Goal: Transaction & Acquisition: Download file/media

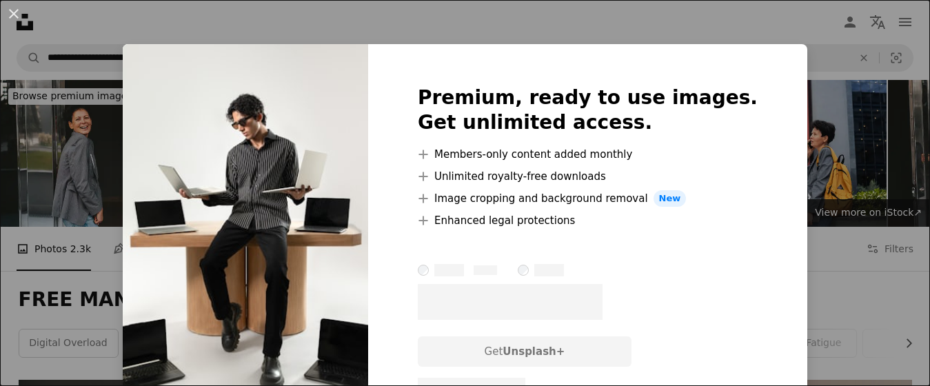
scroll to position [1133, 0]
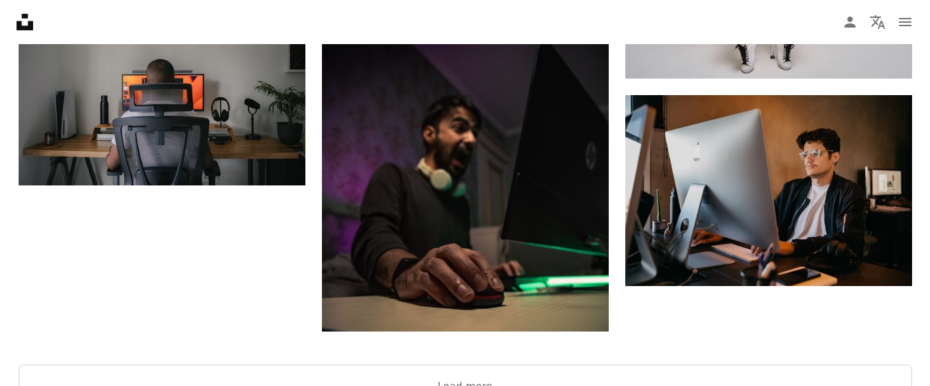
scroll to position [2080, 0]
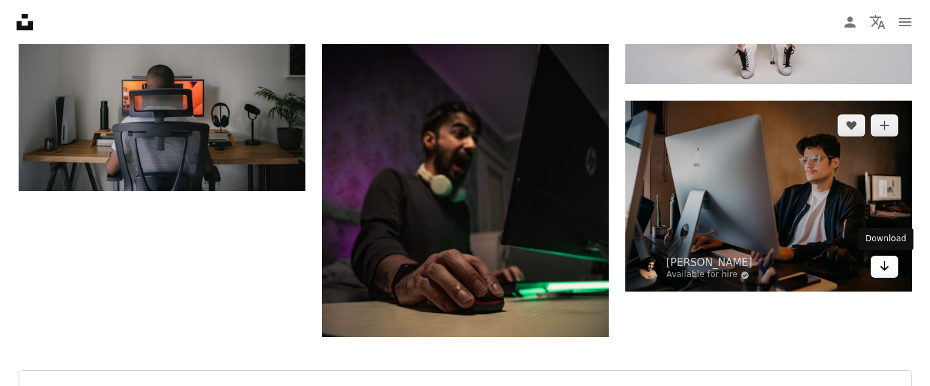
click at [887, 269] on icon "Arrow pointing down" at bounding box center [884, 266] width 11 height 17
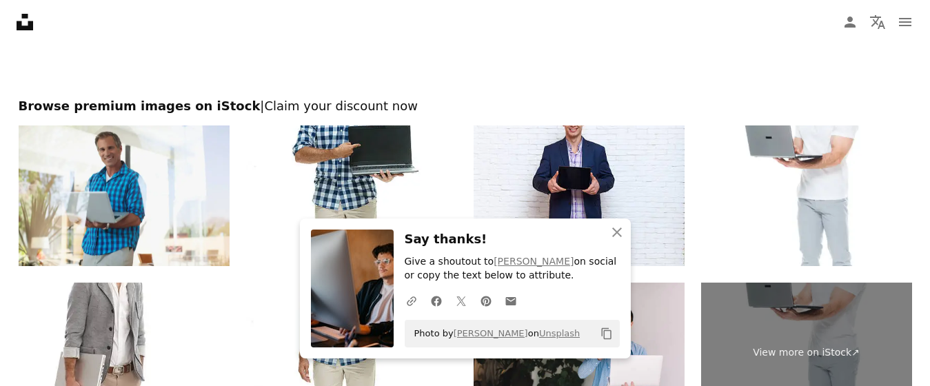
scroll to position [2457, 0]
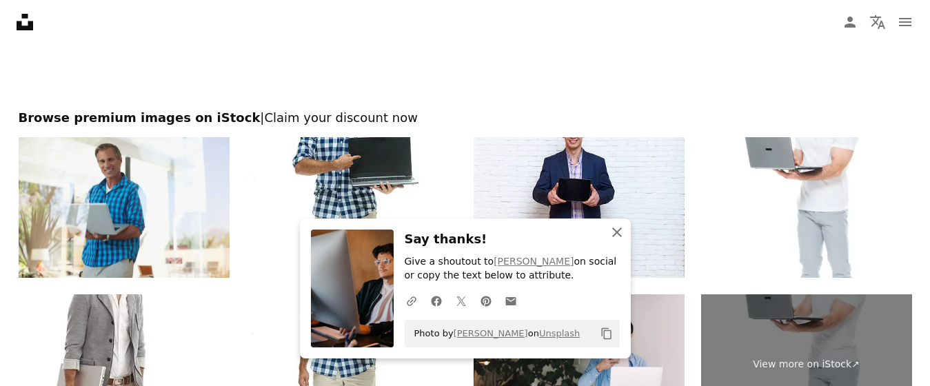
click at [610, 225] on icon "An X shape" at bounding box center [617, 232] width 17 height 17
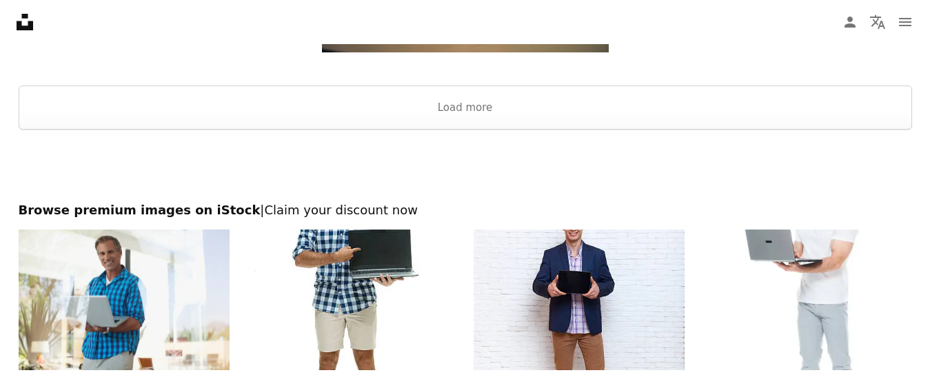
scroll to position [2376, 0]
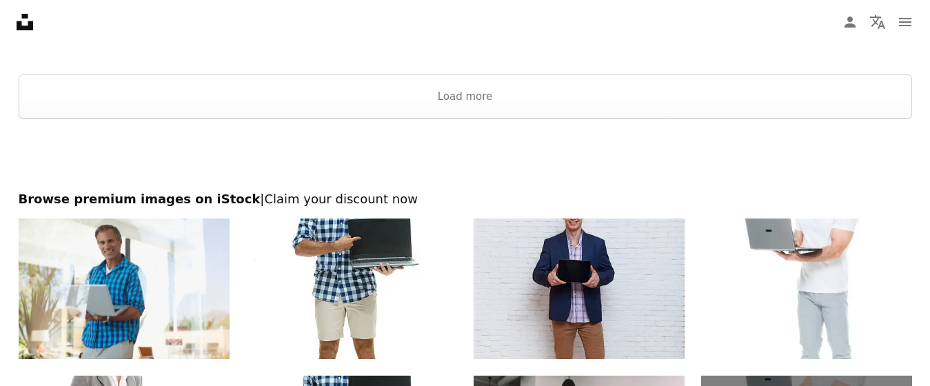
click at [625, 294] on img at bounding box center [579, 289] width 211 height 141
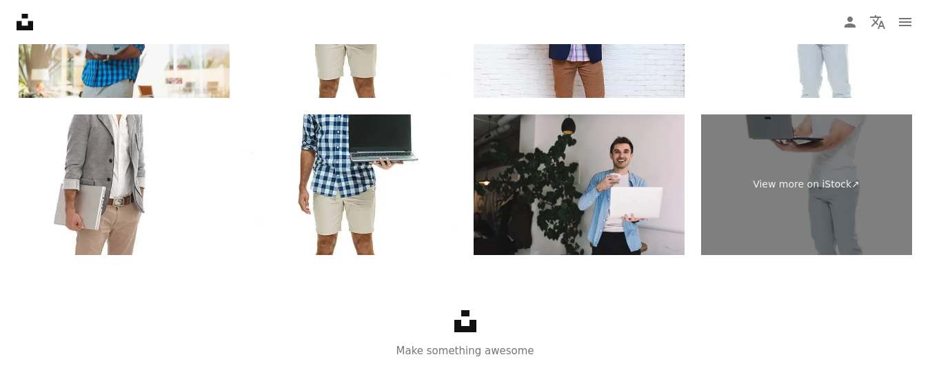
scroll to position [2664, 0]
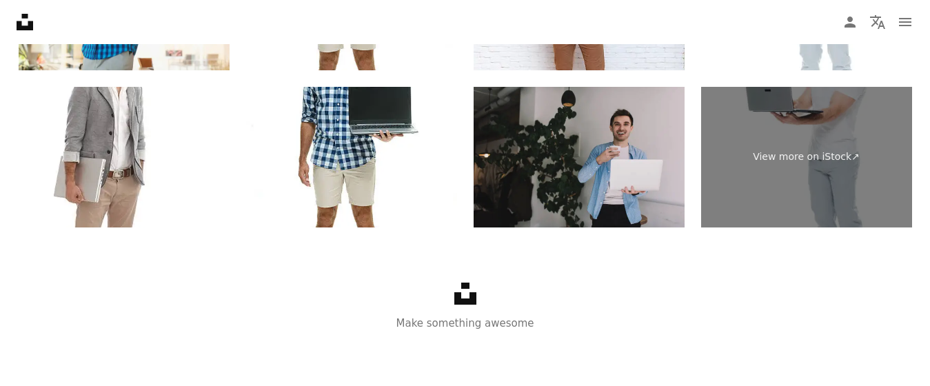
click at [662, 199] on img at bounding box center [579, 157] width 211 height 141
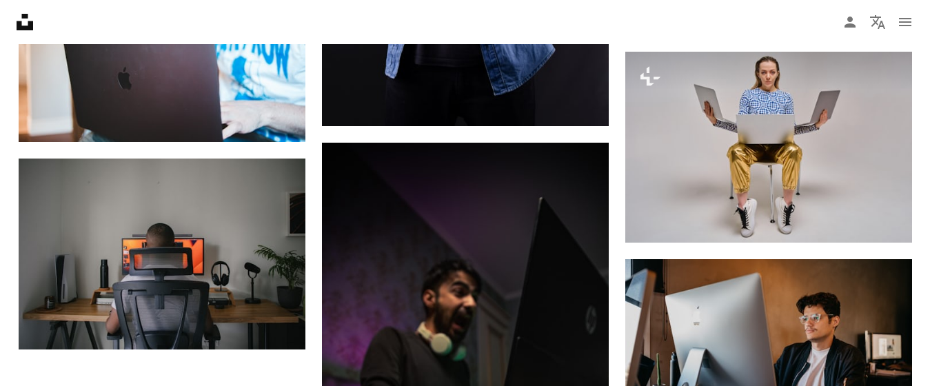
scroll to position [1916, 0]
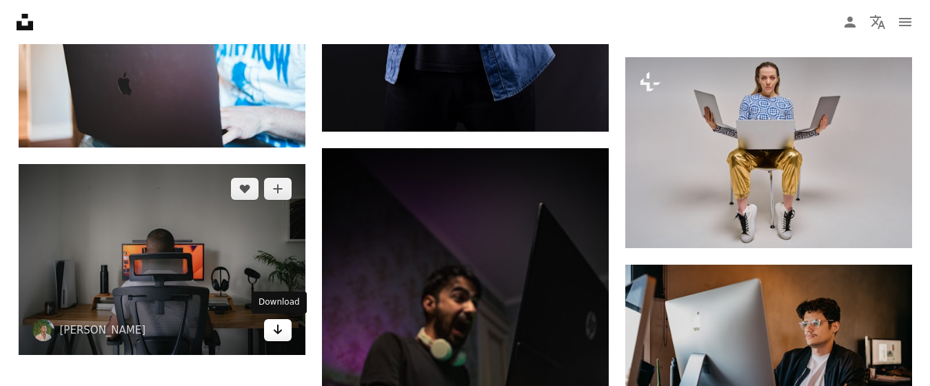
click at [285, 334] on link "Arrow pointing down" at bounding box center [278, 330] width 28 height 22
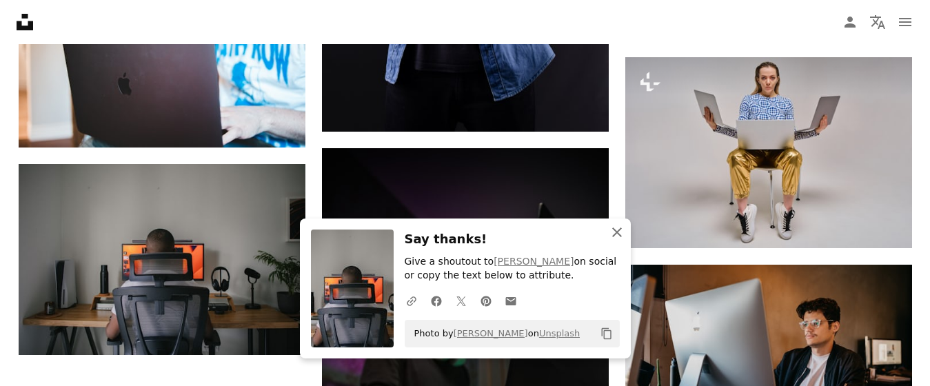
click at [616, 237] on icon "An X shape" at bounding box center [617, 232] width 17 height 17
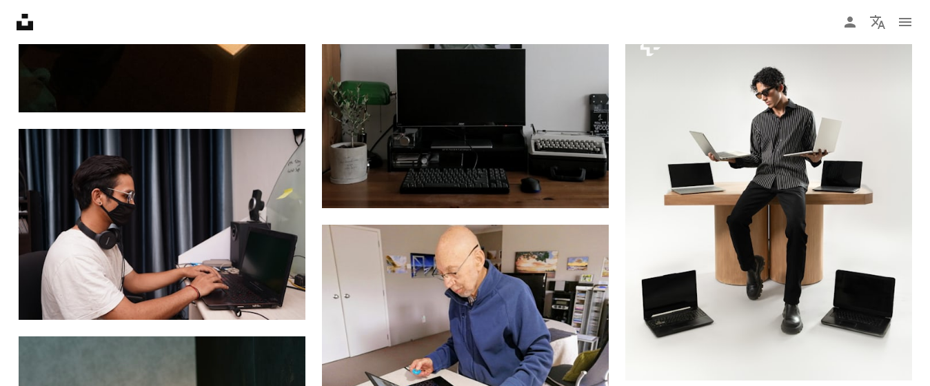
scroll to position [1149, 0]
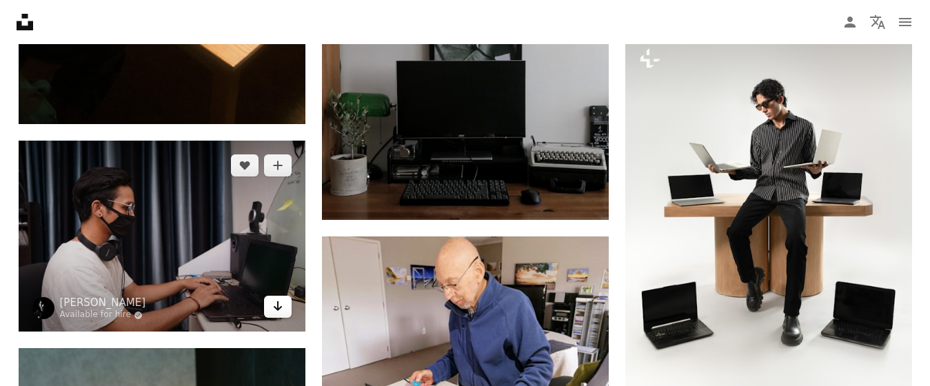
click at [283, 305] on link "Arrow pointing down" at bounding box center [278, 307] width 28 height 22
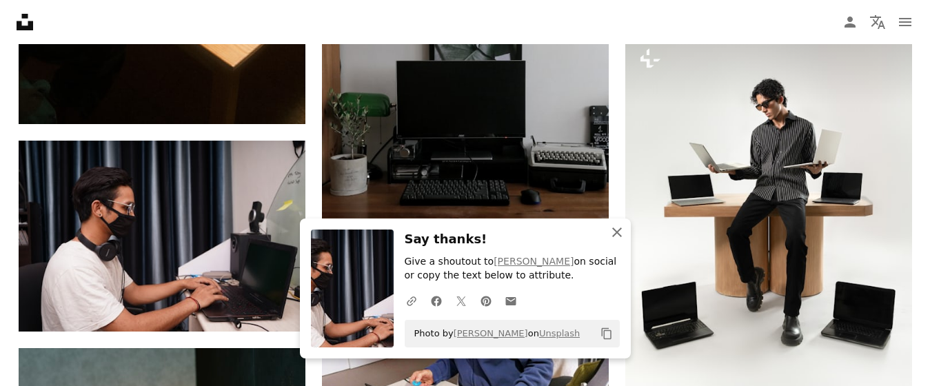
click at [613, 237] on icon "An X shape" at bounding box center [617, 232] width 17 height 17
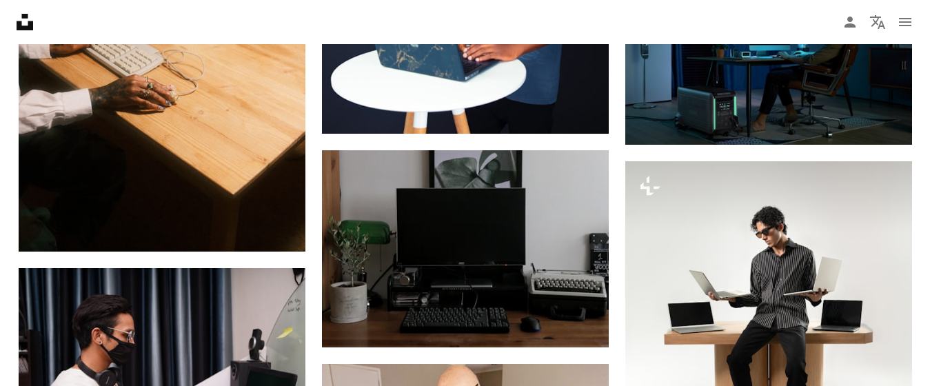
scroll to position [1016, 0]
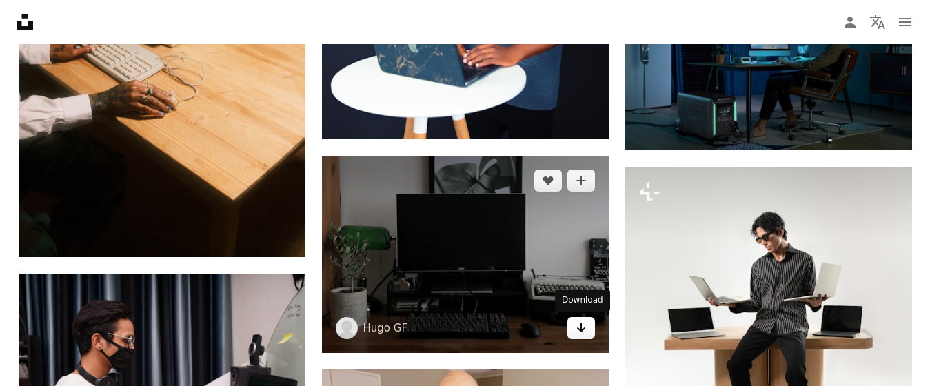
click at [574, 330] on link "Arrow pointing down" at bounding box center [581, 328] width 28 height 22
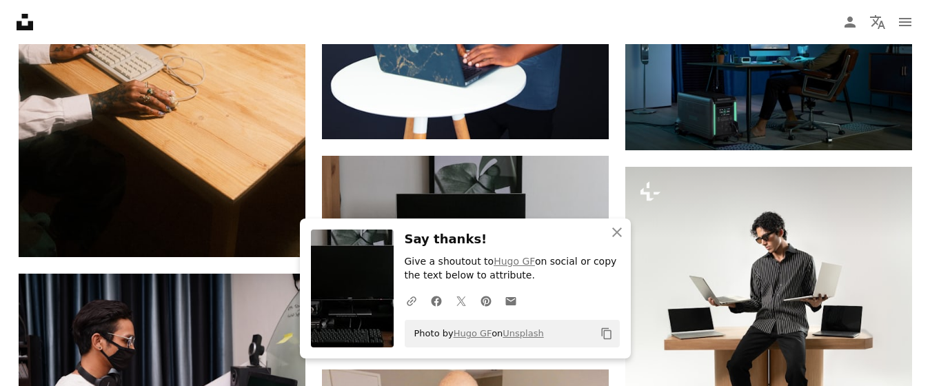
click at [623, 247] on div "An X shape Close Say thanks! Give a shoutout to [PERSON_NAME] on social or copy…" at bounding box center [465, 289] width 331 height 140
click at [619, 237] on icon "An X shape" at bounding box center [617, 232] width 17 height 17
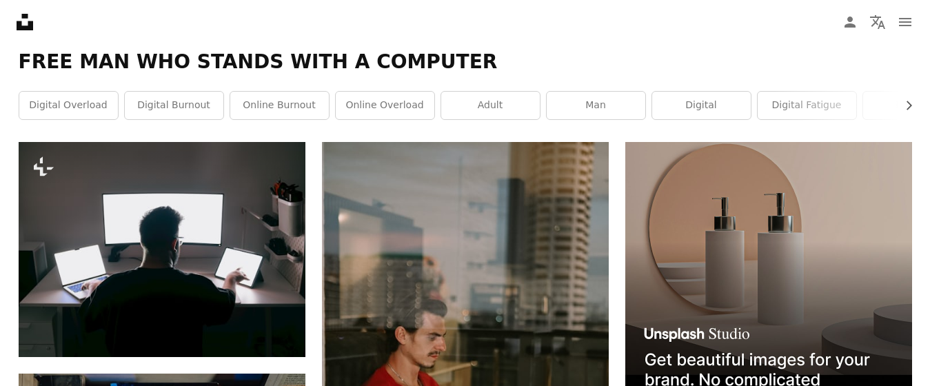
scroll to position [226, 0]
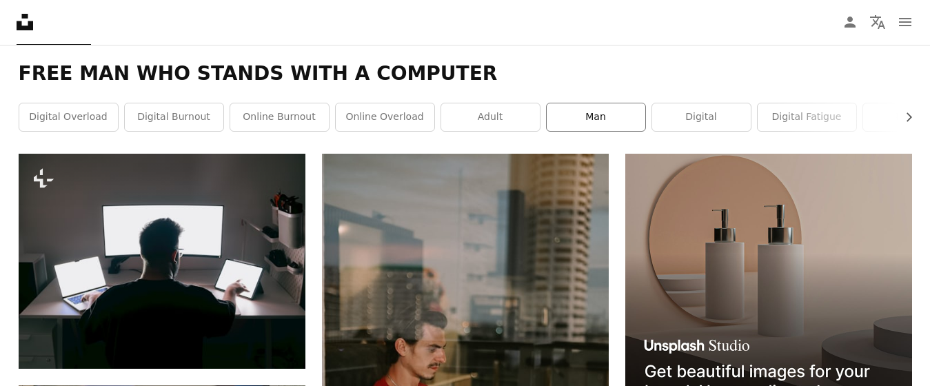
click at [618, 114] on link "man" at bounding box center [596, 117] width 99 height 28
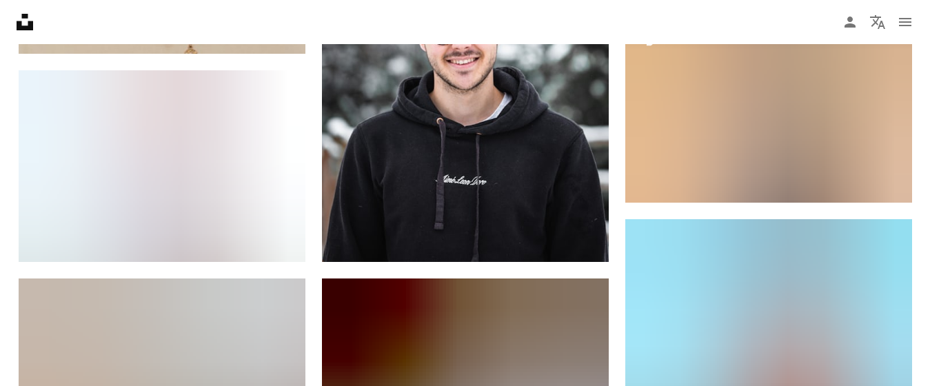
scroll to position [763, 0]
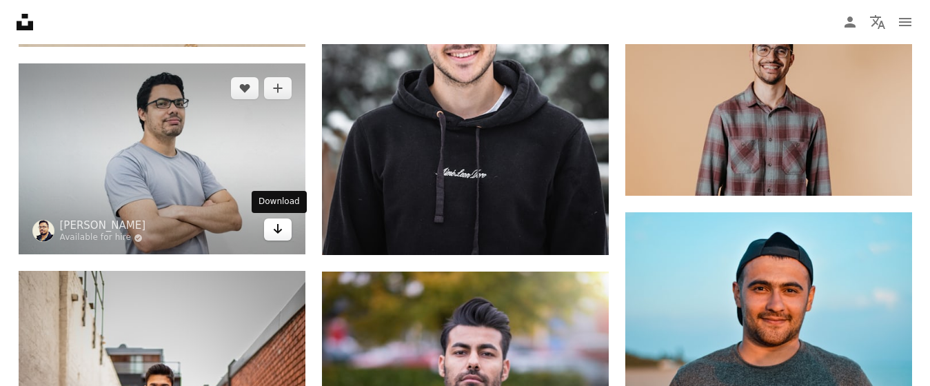
click at [281, 236] on icon "Arrow pointing down" at bounding box center [277, 229] width 11 height 17
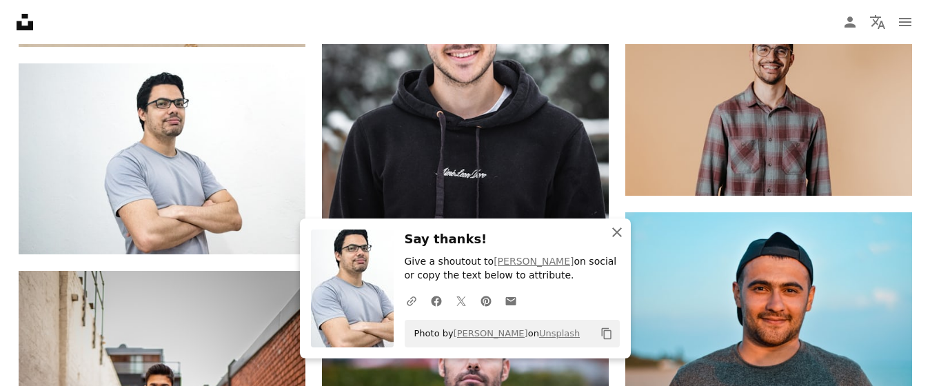
click at [613, 228] on icon "button" at bounding box center [617, 232] width 10 height 10
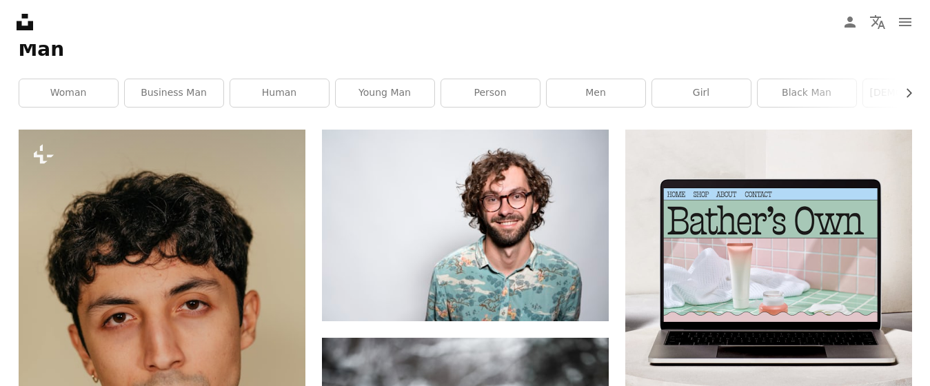
scroll to position [243, 0]
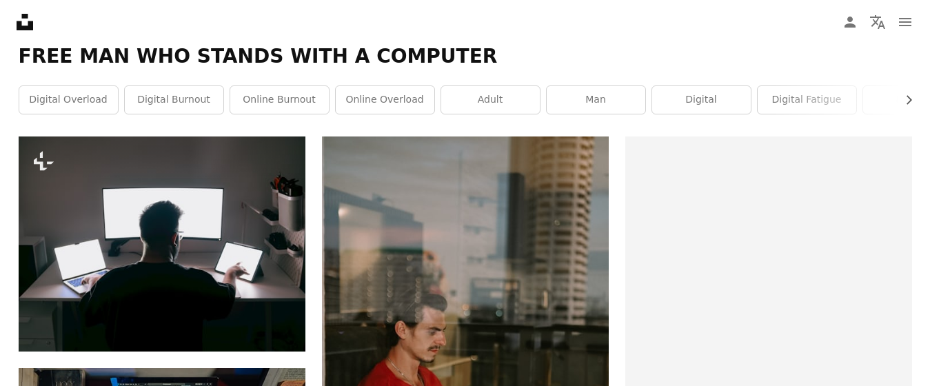
scroll to position [226, 0]
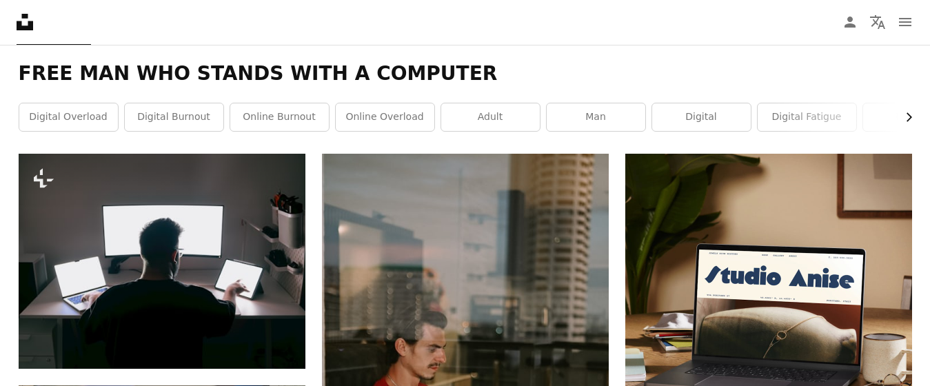
click at [911, 110] on icon "Chevron right" at bounding box center [909, 117] width 14 height 14
click at [911, 112] on icon "Chevron right" at bounding box center [909, 117] width 14 height 14
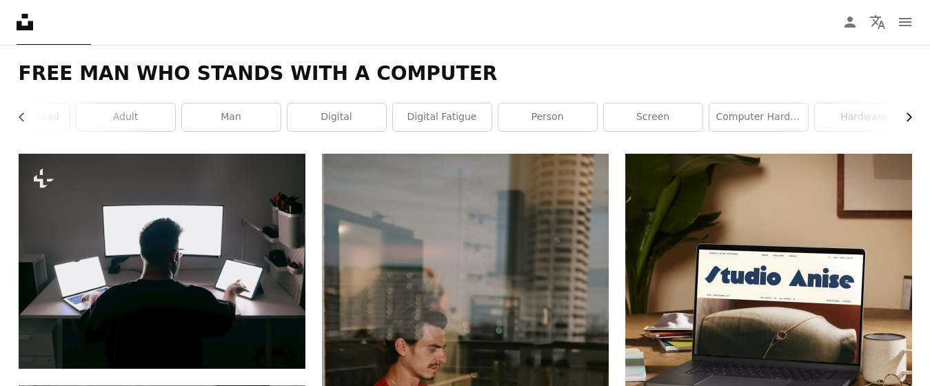
scroll to position [0, 367]
click at [911, 112] on link "hardware" at bounding box center [862, 117] width 99 height 28
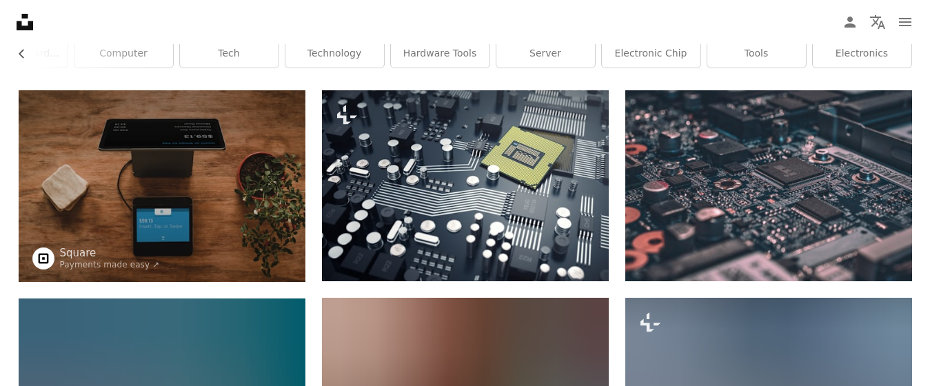
scroll to position [139, 0]
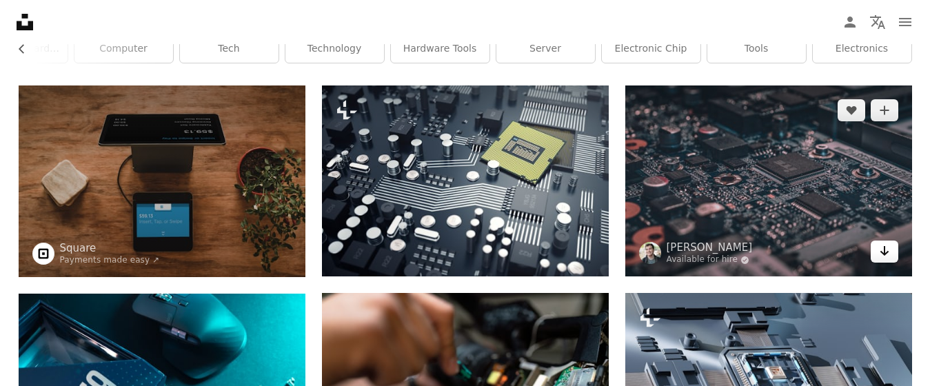
click at [879, 252] on icon "Arrow pointing down" at bounding box center [884, 251] width 11 height 17
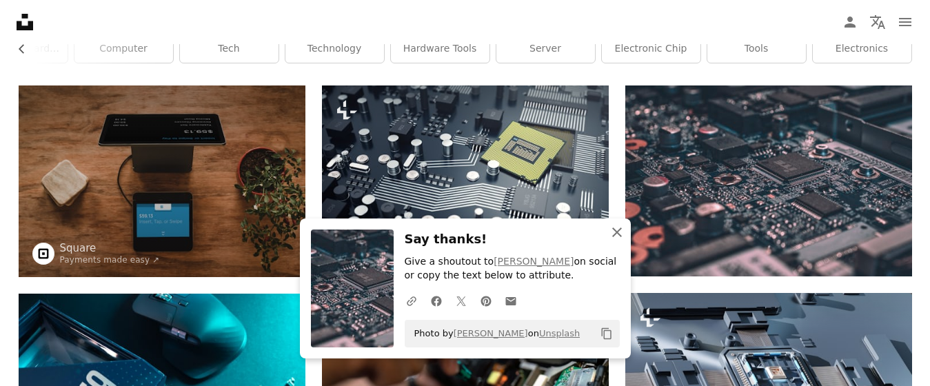
click at [614, 229] on icon "button" at bounding box center [617, 232] width 10 height 10
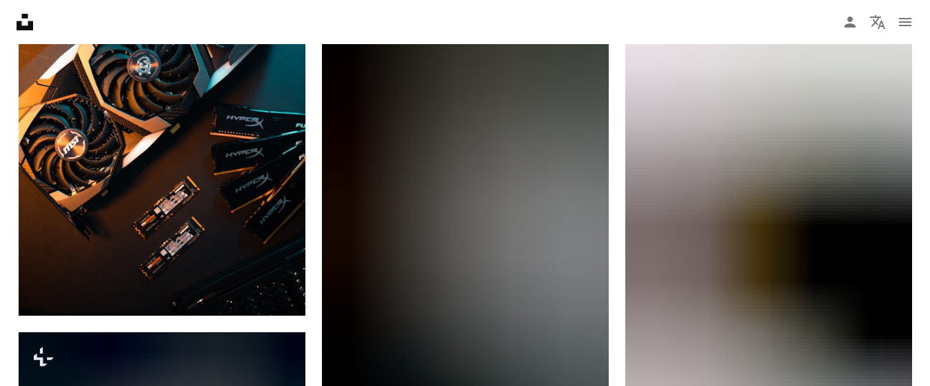
scroll to position [642, 0]
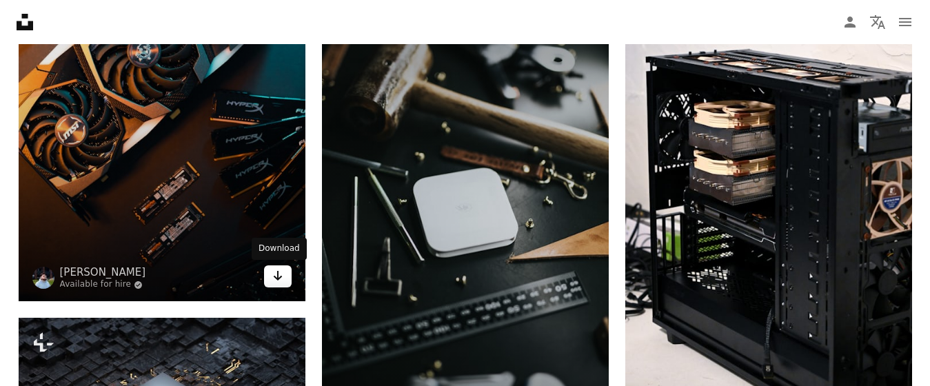
click at [281, 281] on icon "Arrow pointing down" at bounding box center [277, 275] width 11 height 17
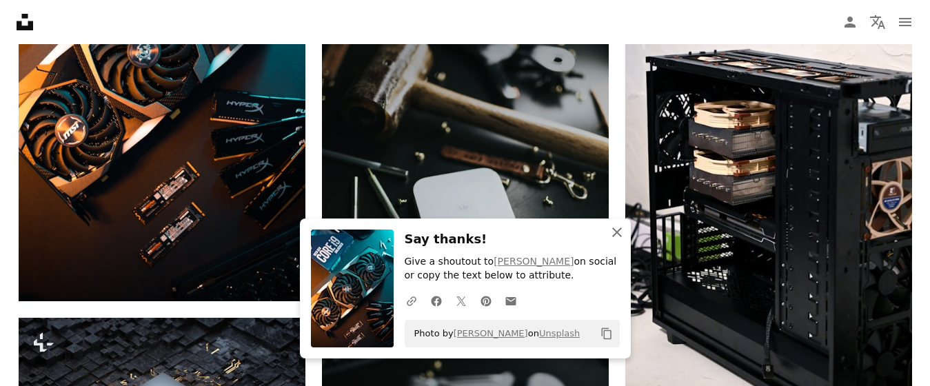
click at [612, 237] on icon "An X shape" at bounding box center [617, 232] width 17 height 17
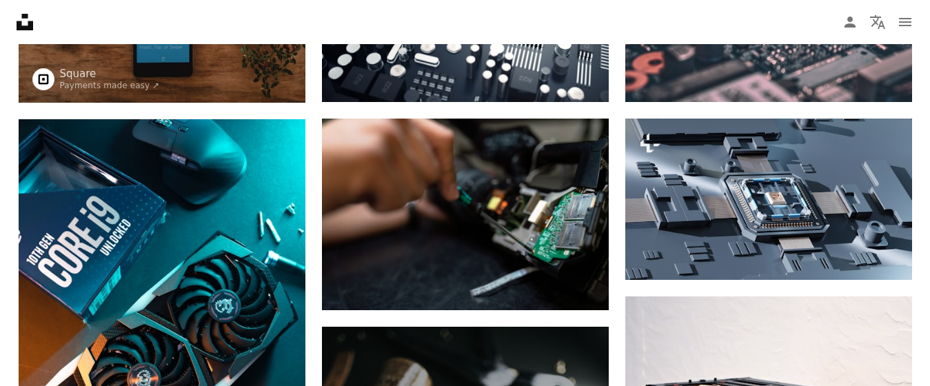
scroll to position [309, 0]
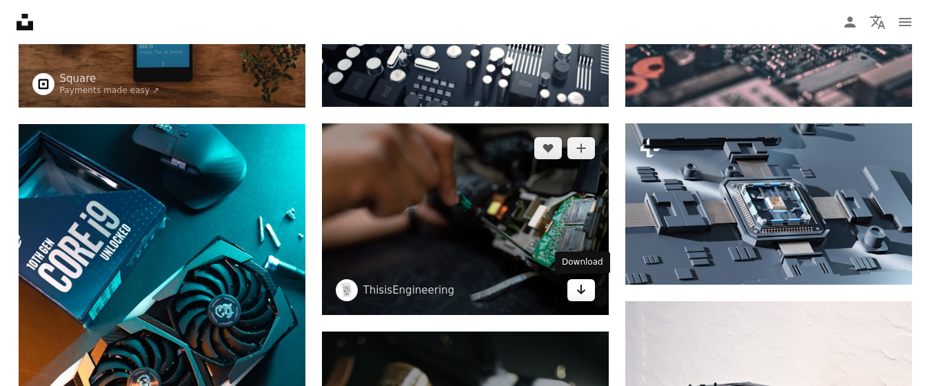
click at [577, 290] on icon "Arrow pointing down" at bounding box center [581, 289] width 11 height 17
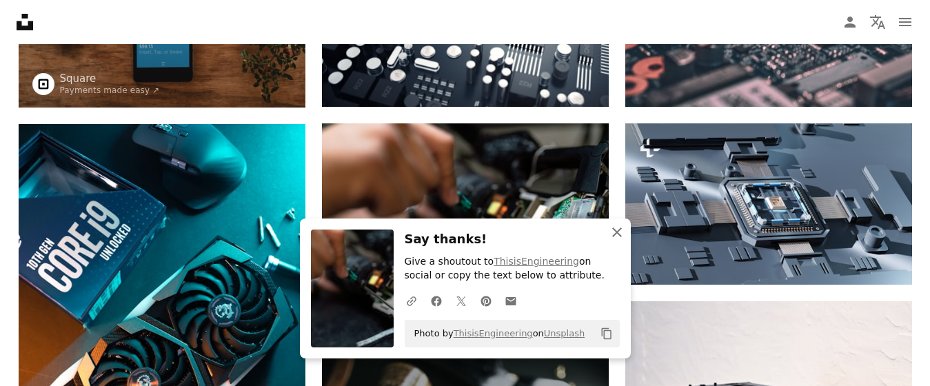
click at [620, 230] on icon "An X shape" at bounding box center [617, 232] width 17 height 17
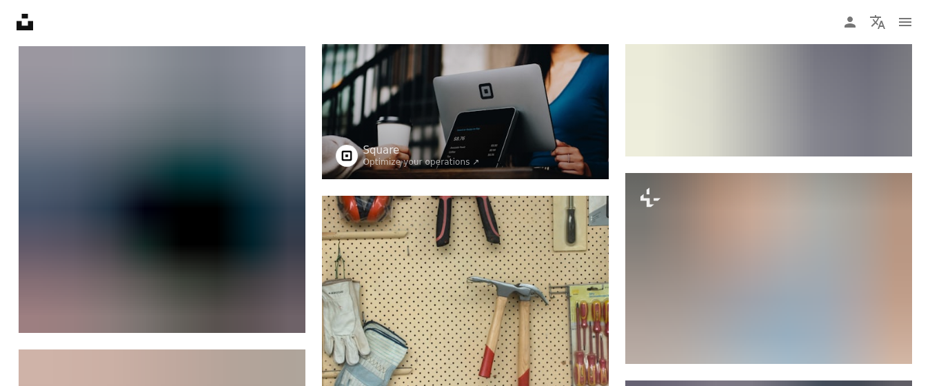
scroll to position [1532, 0]
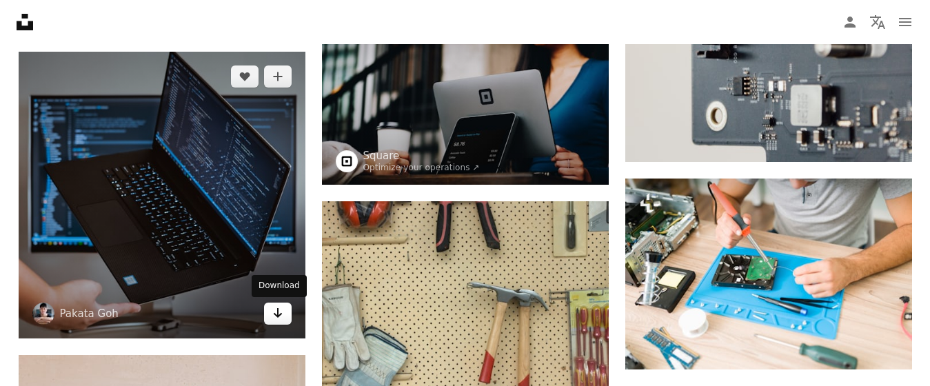
click at [279, 312] on icon "Arrow pointing down" at bounding box center [277, 313] width 11 height 17
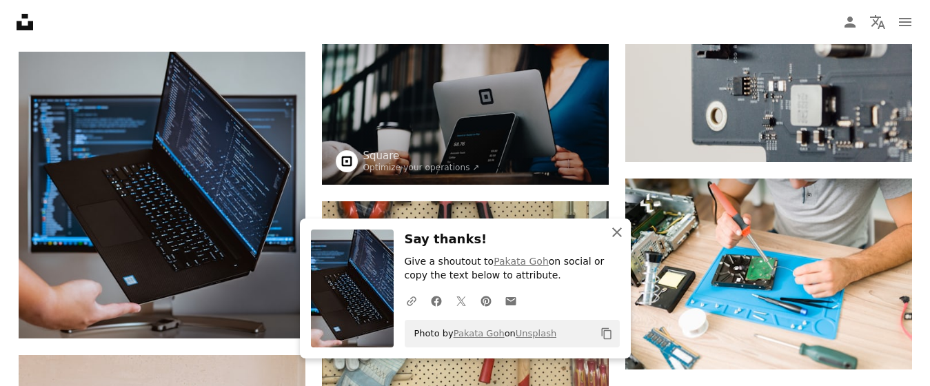
click at [616, 227] on icon "An X shape" at bounding box center [617, 232] width 17 height 17
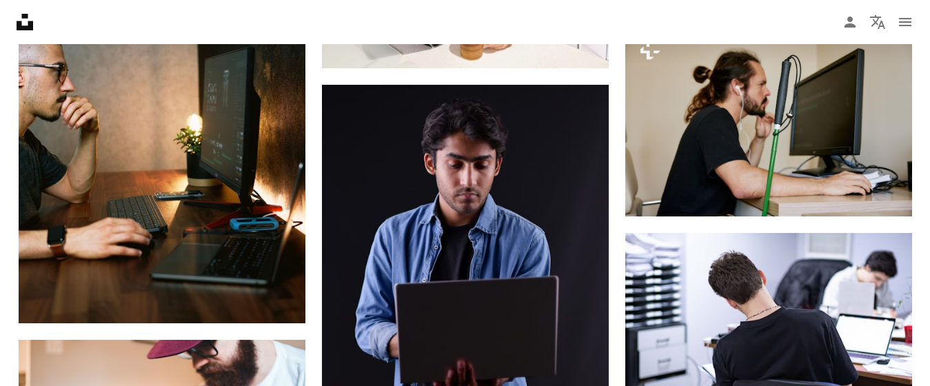
scroll to position [226, 0]
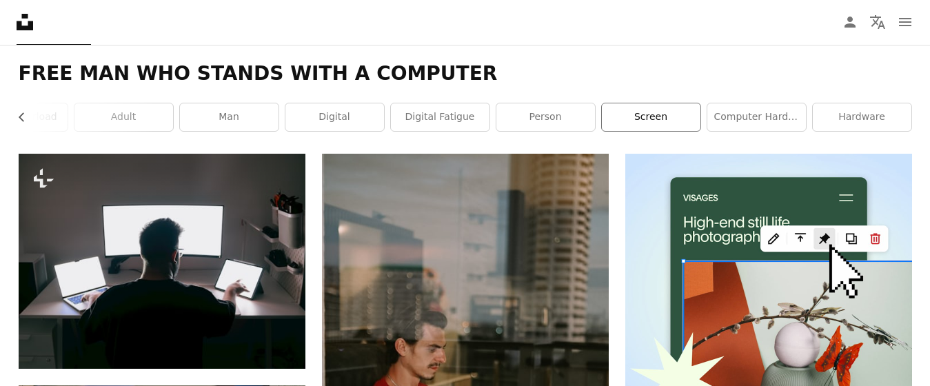
click at [623, 112] on link "screen" at bounding box center [651, 117] width 99 height 28
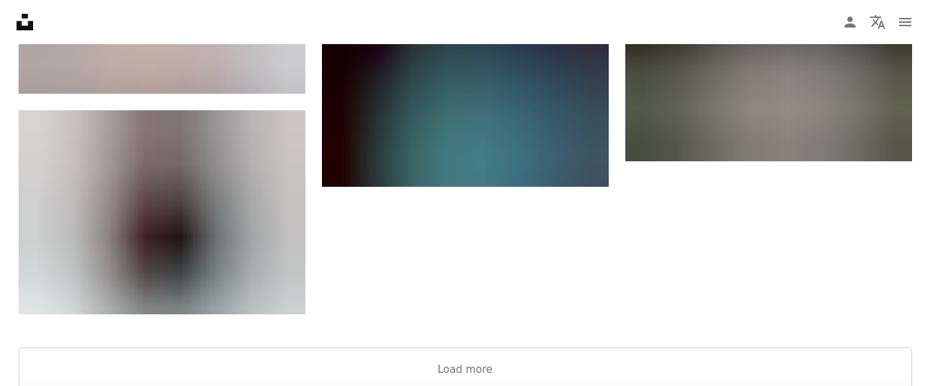
scroll to position [1876, 0]
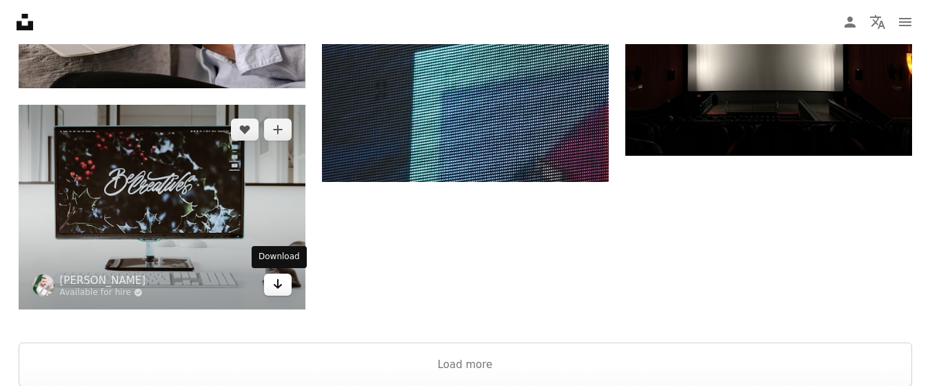
click at [269, 288] on link "Arrow pointing down" at bounding box center [278, 285] width 28 height 22
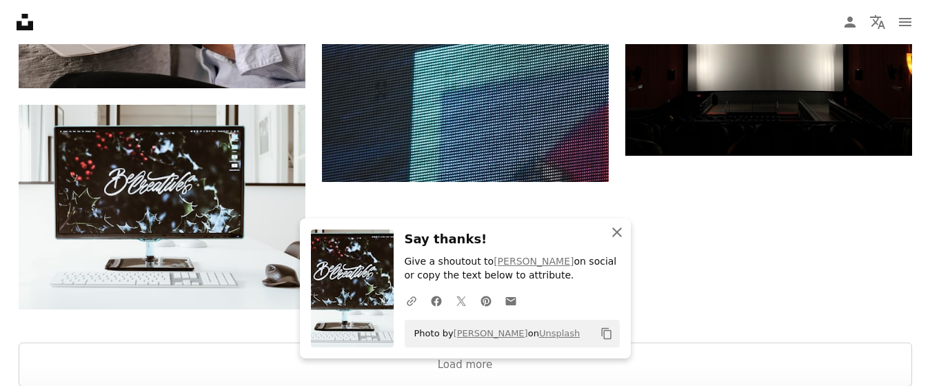
click at [616, 238] on icon "An X shape" at bounding box center [617, 232] width 17 height 17
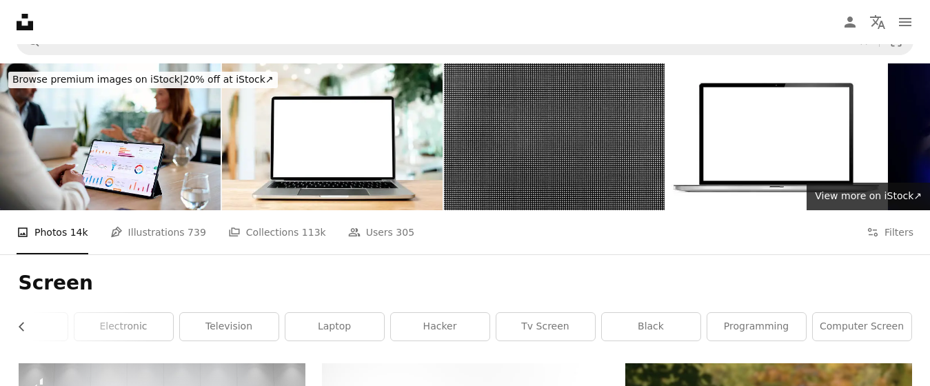
scroll to position [0, 0]
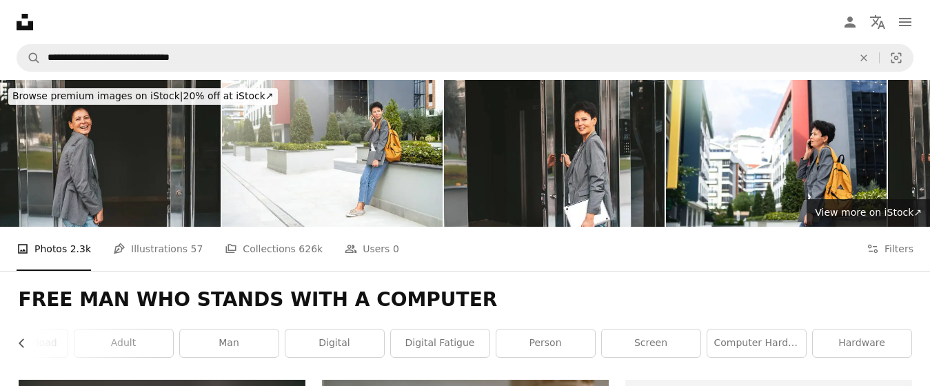
scroll to position [226, 0]
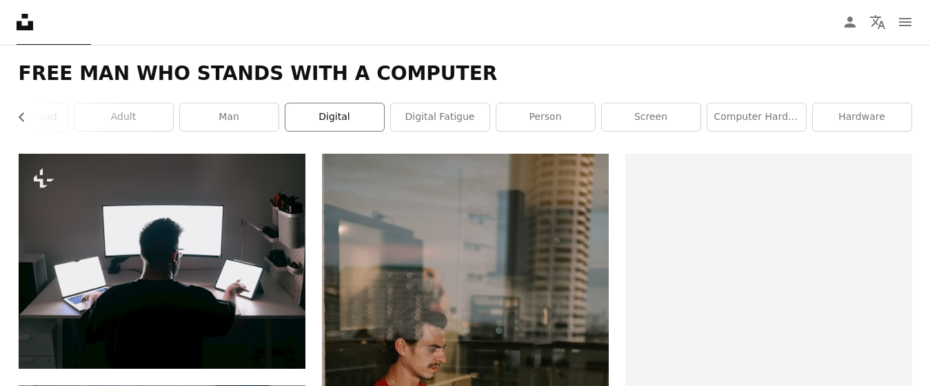
click at [353, 118] on link "digital" at bounding box center [334, 117] width 99 height 28
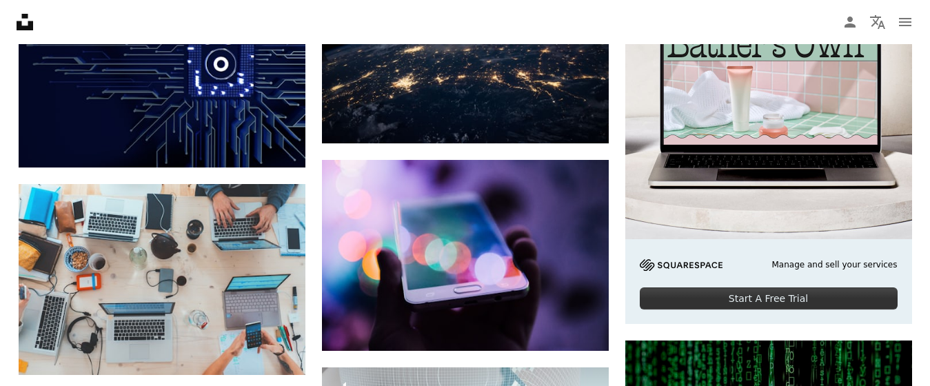
scroll to position [443, 0]
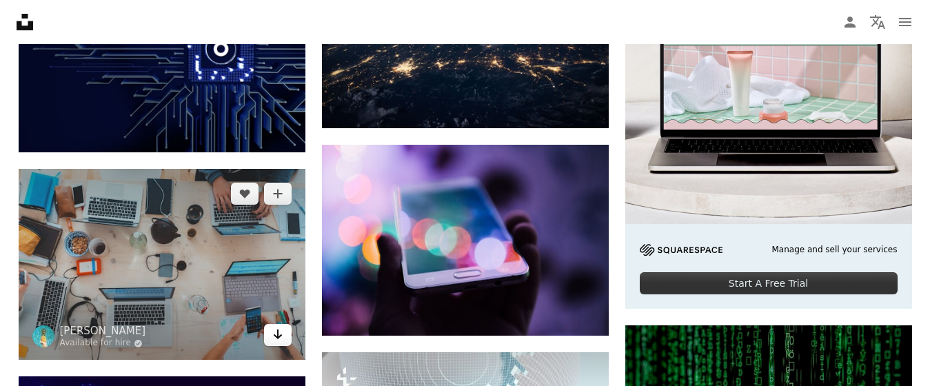
click at [279, 341] on icon "Arrow pointing down" at bounding box center [277, 334] width 11 height 17
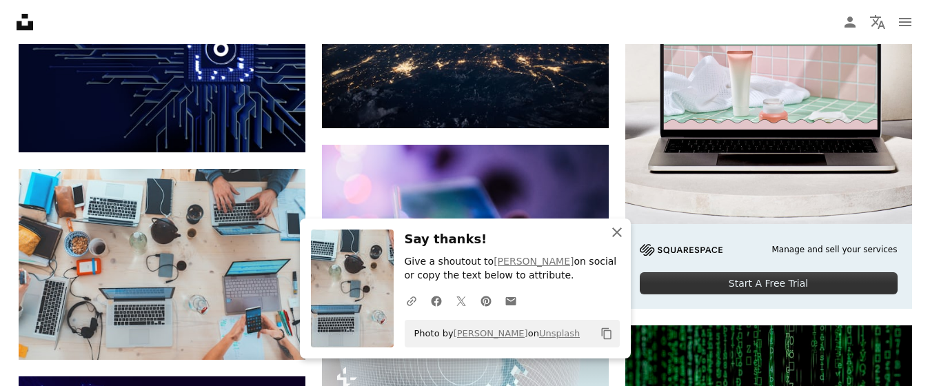
click at [603, 241] on button "An X shape Close" at bounding box center [617, 233] width 28 height 28
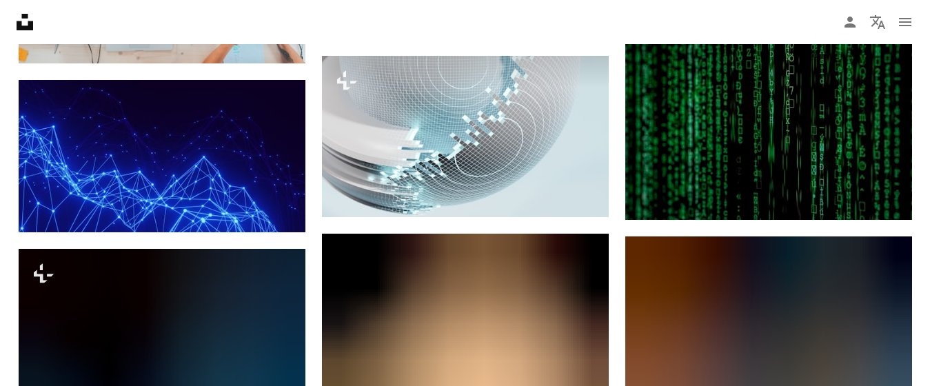
scroll to position [744, 0]
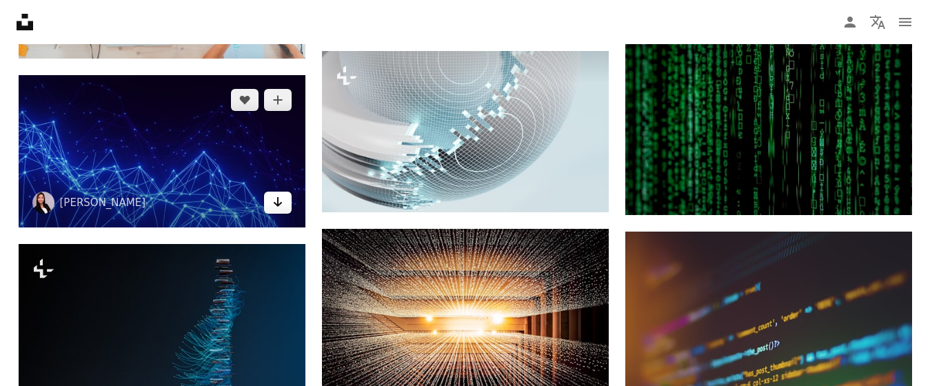
click at [279, 204] on icon "Download" at bounding box center [277, 202] width 9 height 10
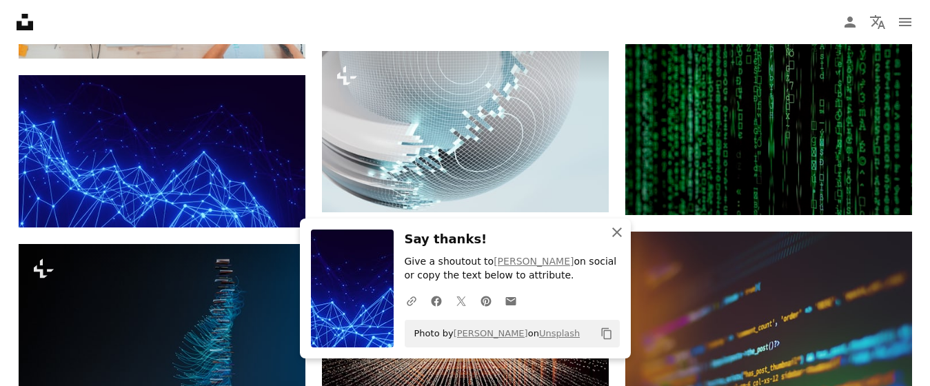
click at [612, 236] on icon "An X shape" at bounding box center [617, 232] width 17 height 17
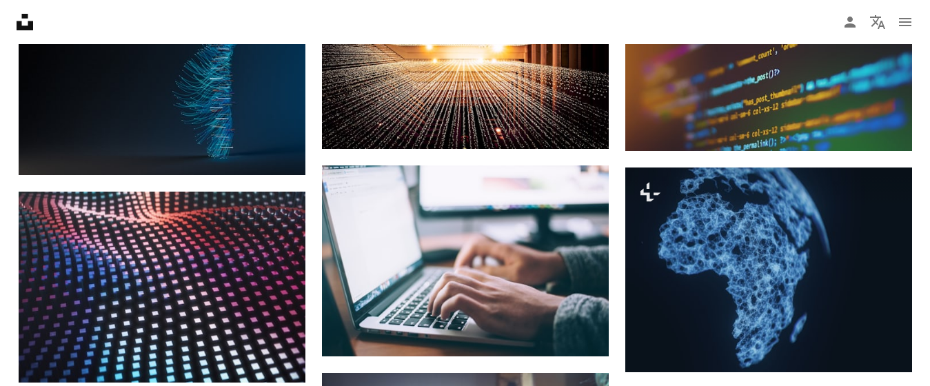
scroll to position [1020, 0]
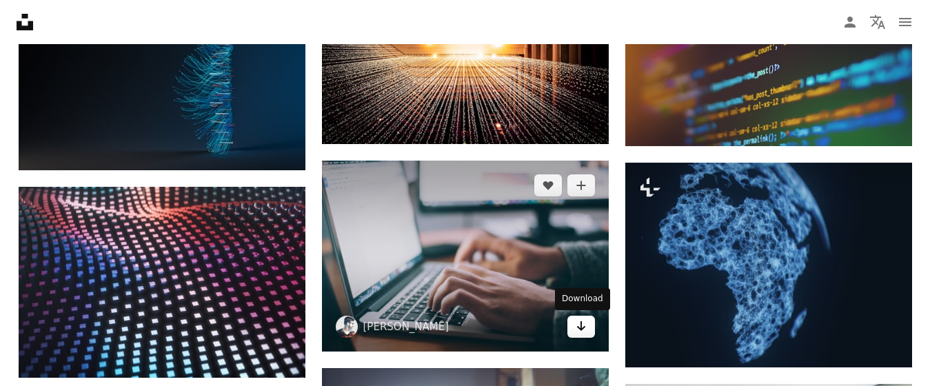
click at [574, 326] on link "Arrow pointing down" at bounding box center [581, 327] width 28 height 22
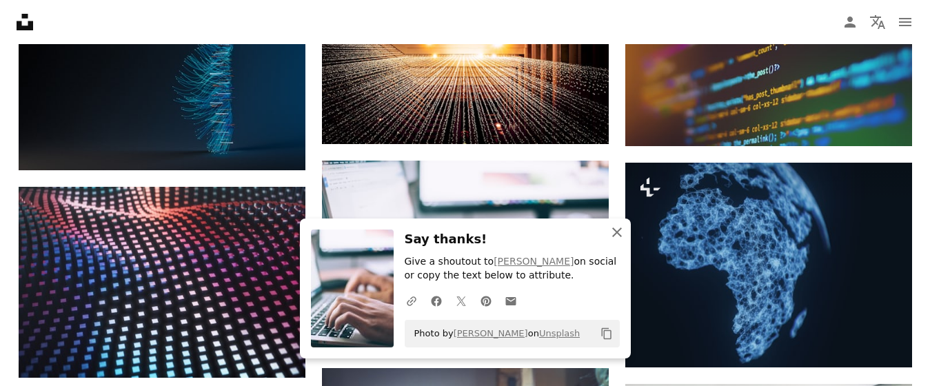
click at [616, 230] on icon "button" at bounding box center [617, 232] width 10 height 10
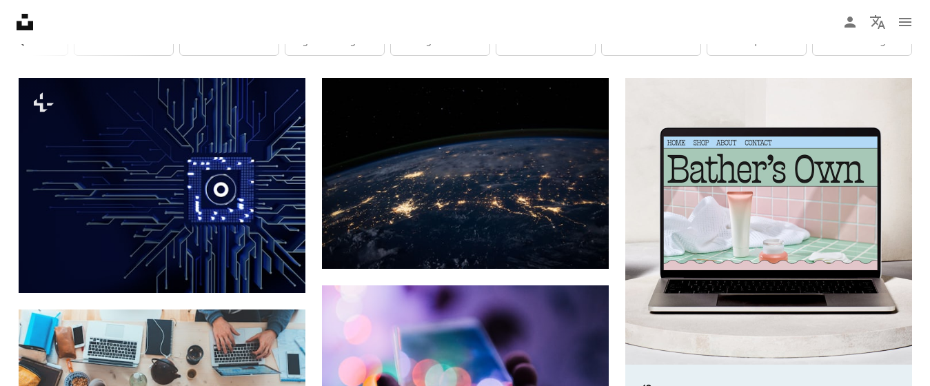
scroll to position [287, 0]
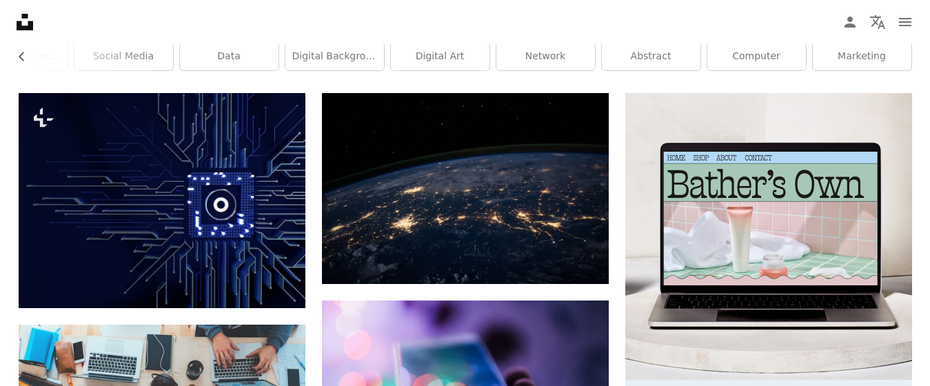
click at [927, 92] on div "Digital Chevron left technology digital marketing tech digital transformation s…" at bounding box center [465, 38] width 927 height 109
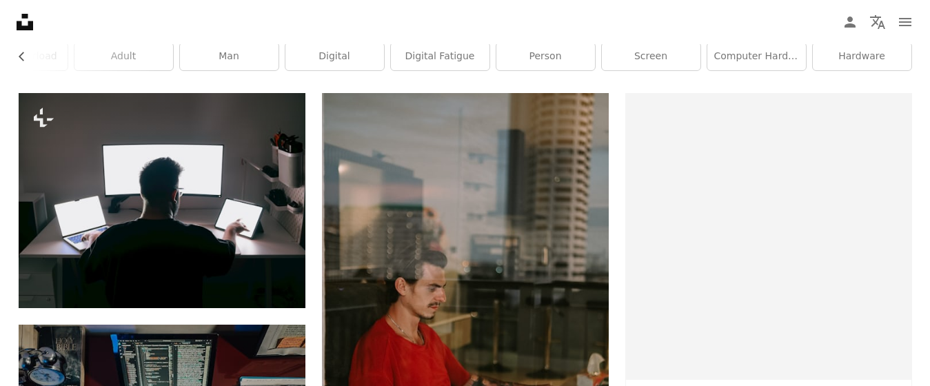
scroll to position [226, 0]
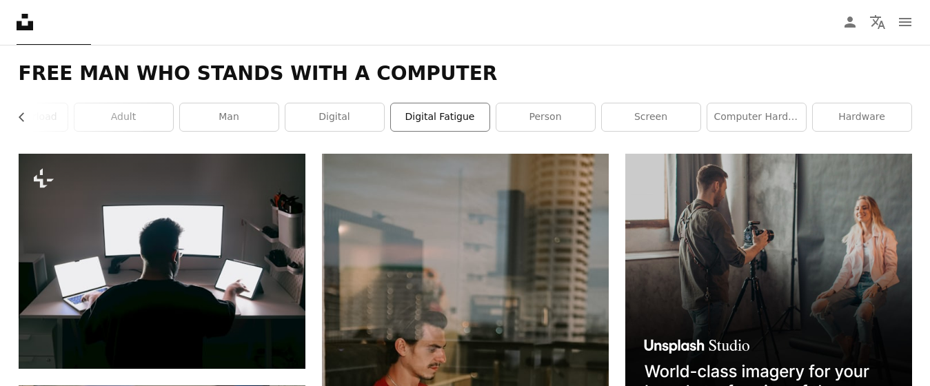
click at [436, 127] on link "digital fatigue" at bounding box center [440, 117] width 99 height 28
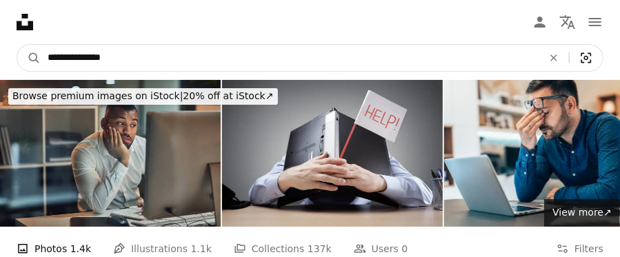
click at [583, 51] on icon "Visual search" at bounding box center [585, 58] width 33 height 14
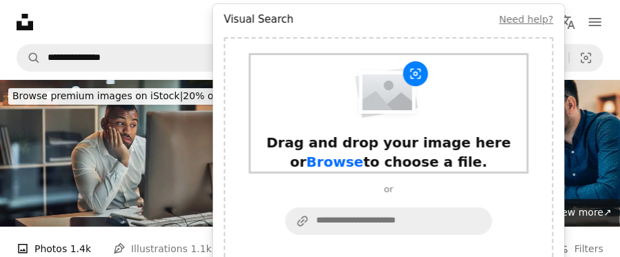
click at [363, 154] on span "Browse" at bounding box center [334, 162] width 57 height 17
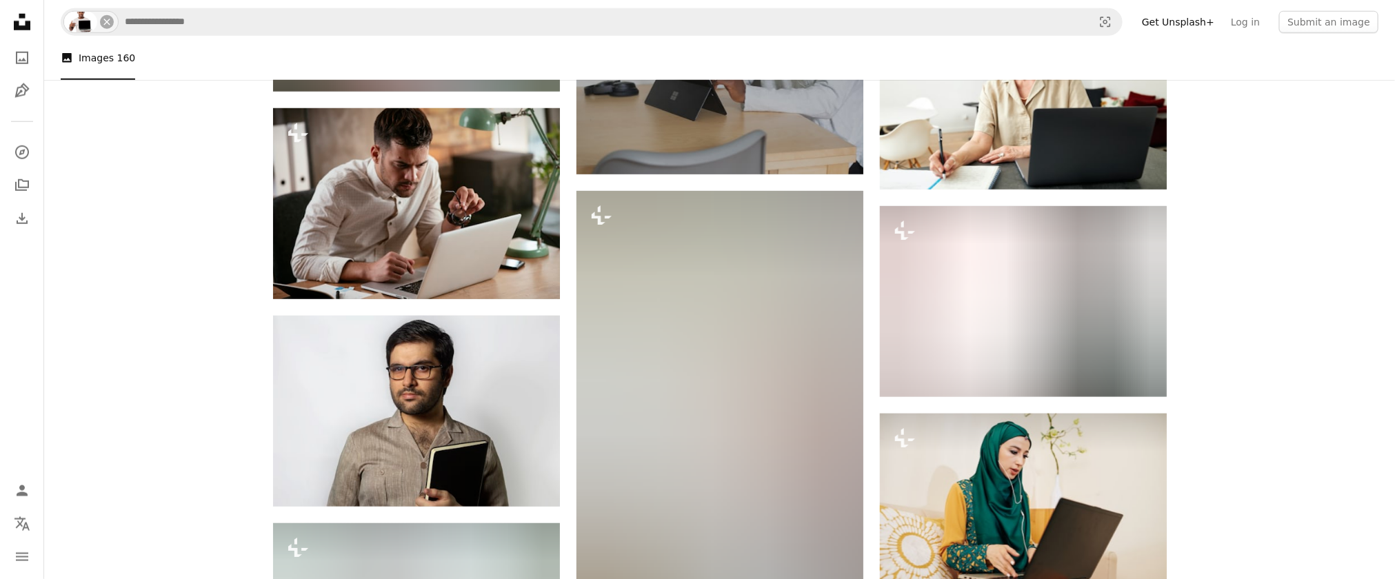
scroll to position [735, 0]
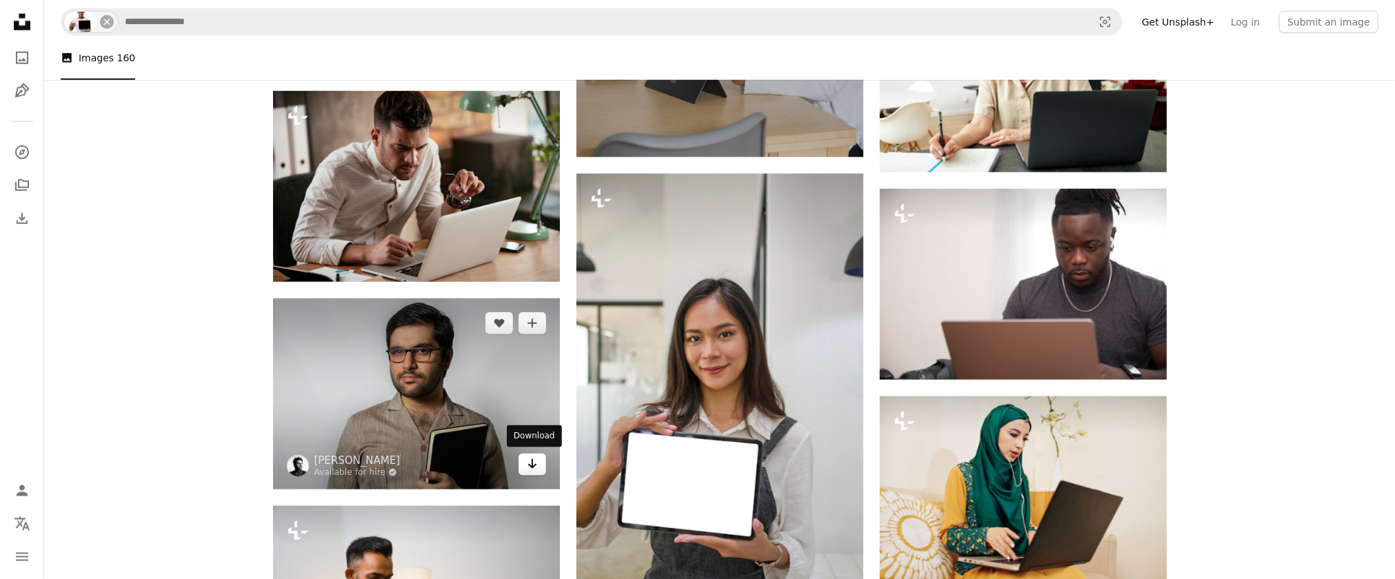
click at [530, 385] on icon "Arrow pointing down" at bounding box center [532, 464] width 11 height 17
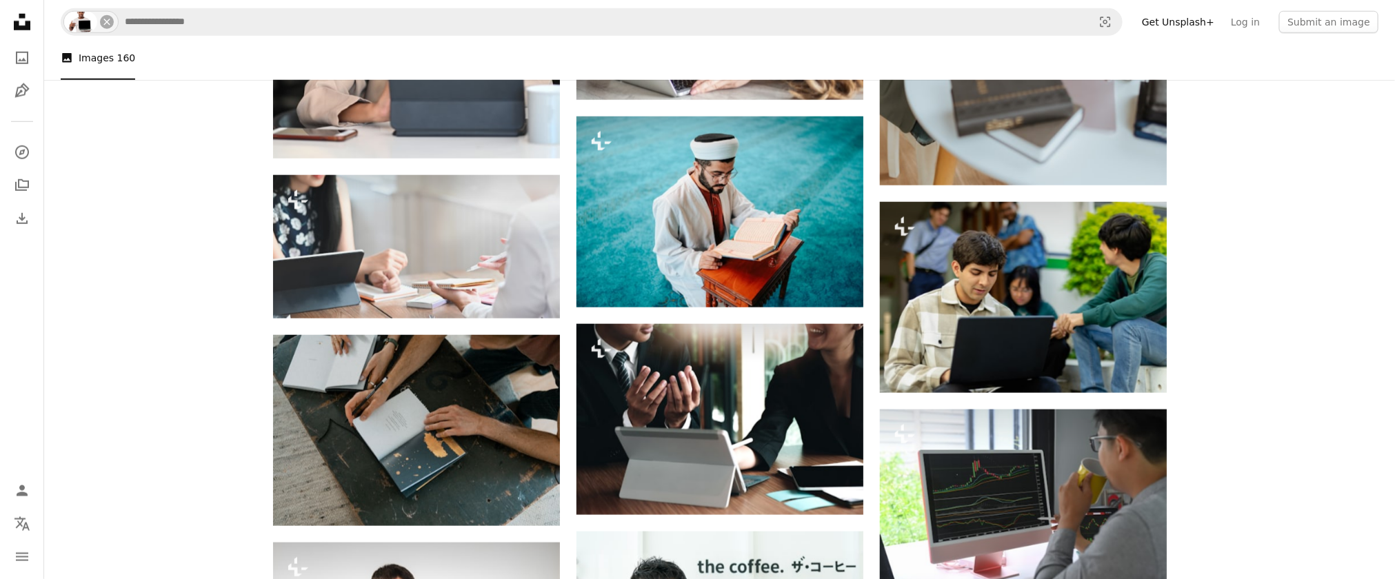
scroll to position [3466, 0]
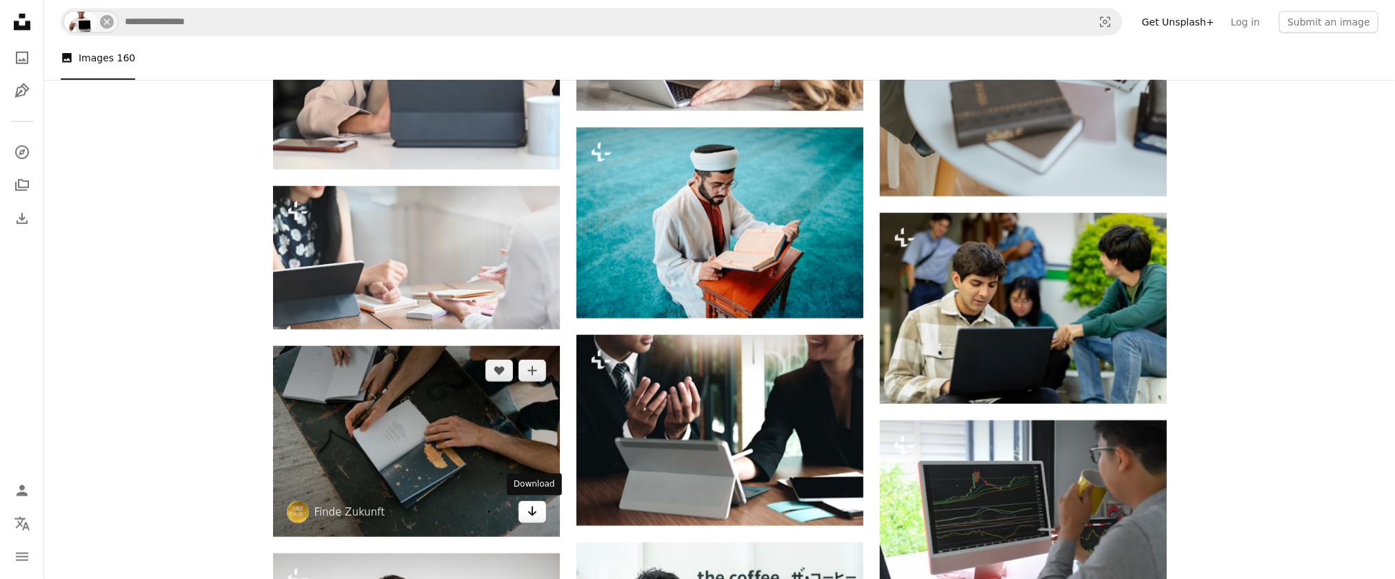
click at [538, 385] on link "Arrow pointing down" at bounding box center [532, 512] width 28 height 22
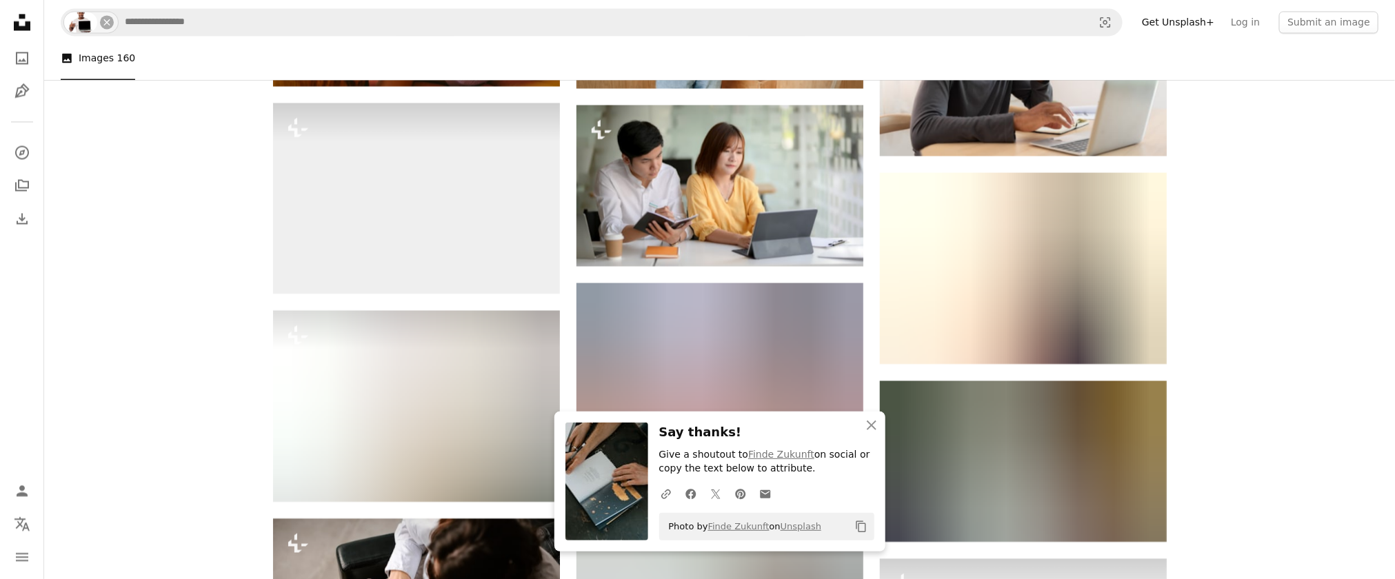
scroll to position [4345, 0]
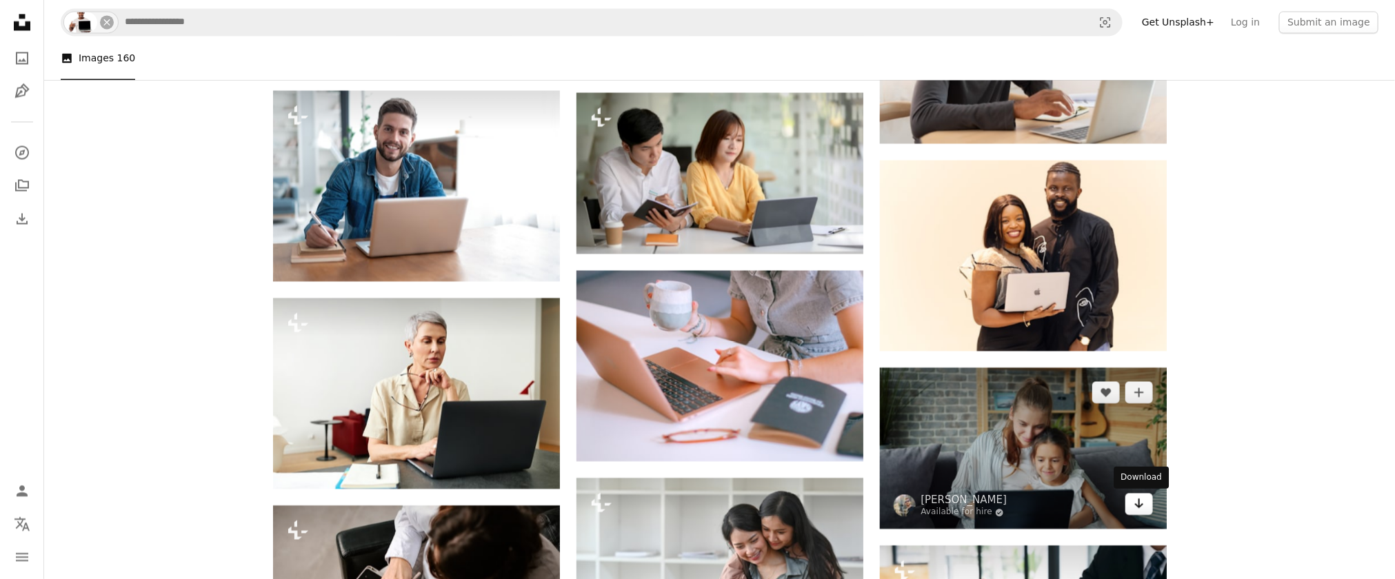
click at [929, 385] on icon "Arrow pointing down" at bounding box center [1138, 503] width 11 height 17
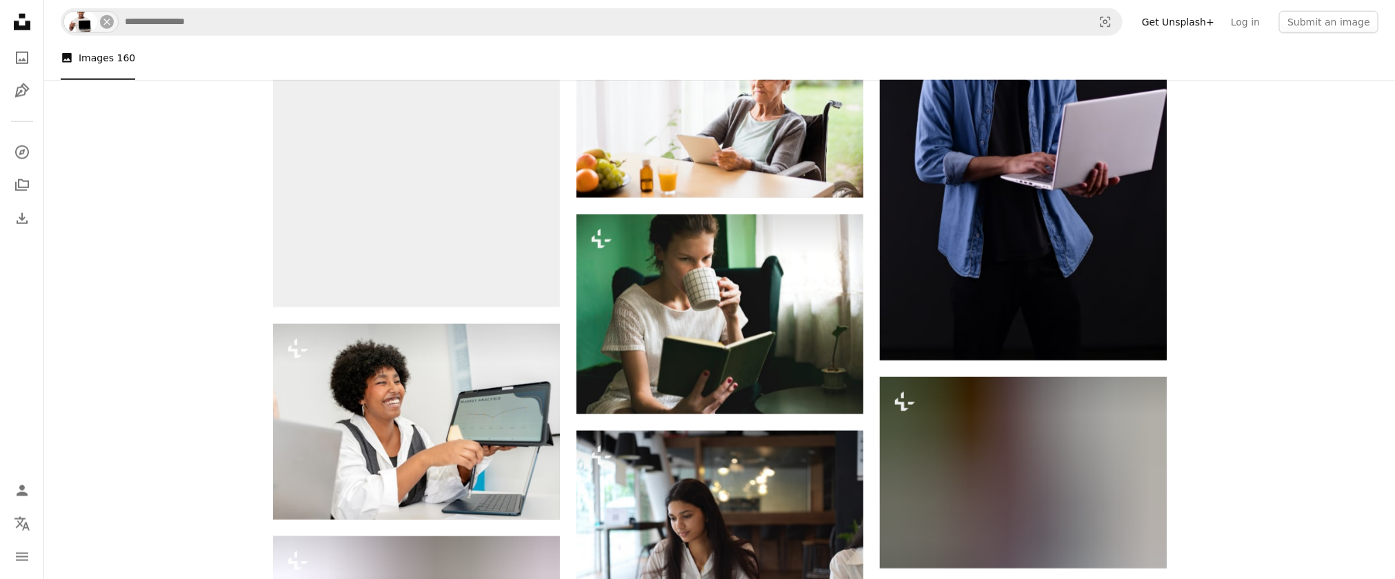
scroll to position [9085, 0]
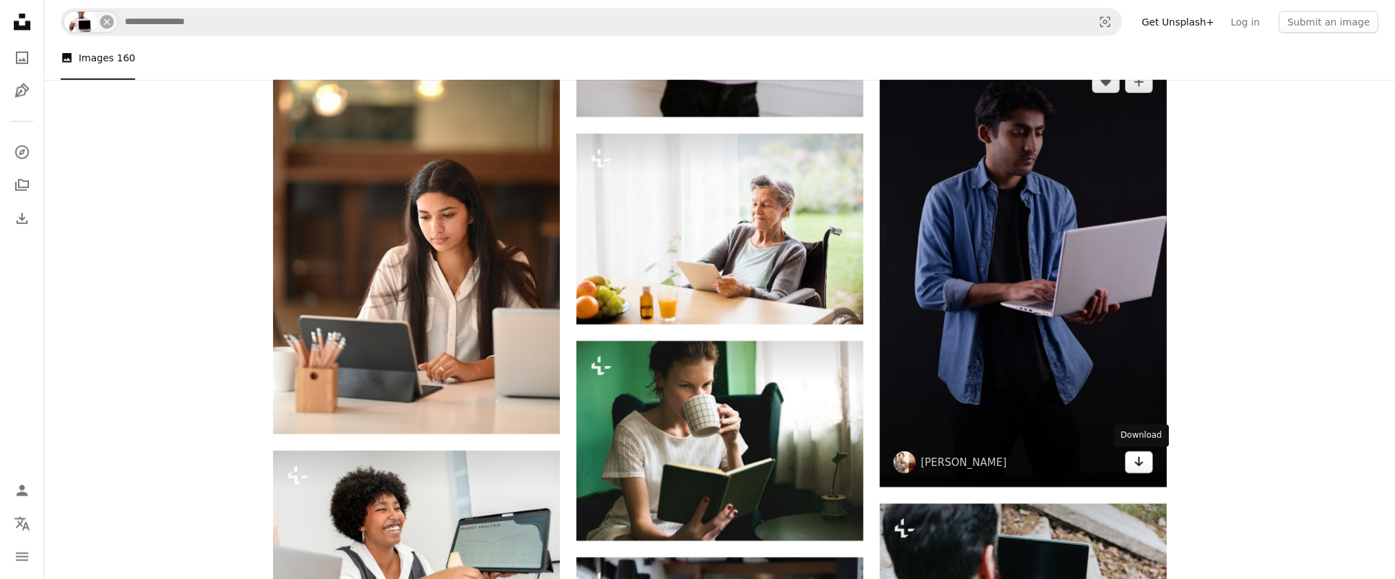
click at [929, 385] on icon "Arrow pointing down" at bounding box center [1138, 462] width 11 height 17
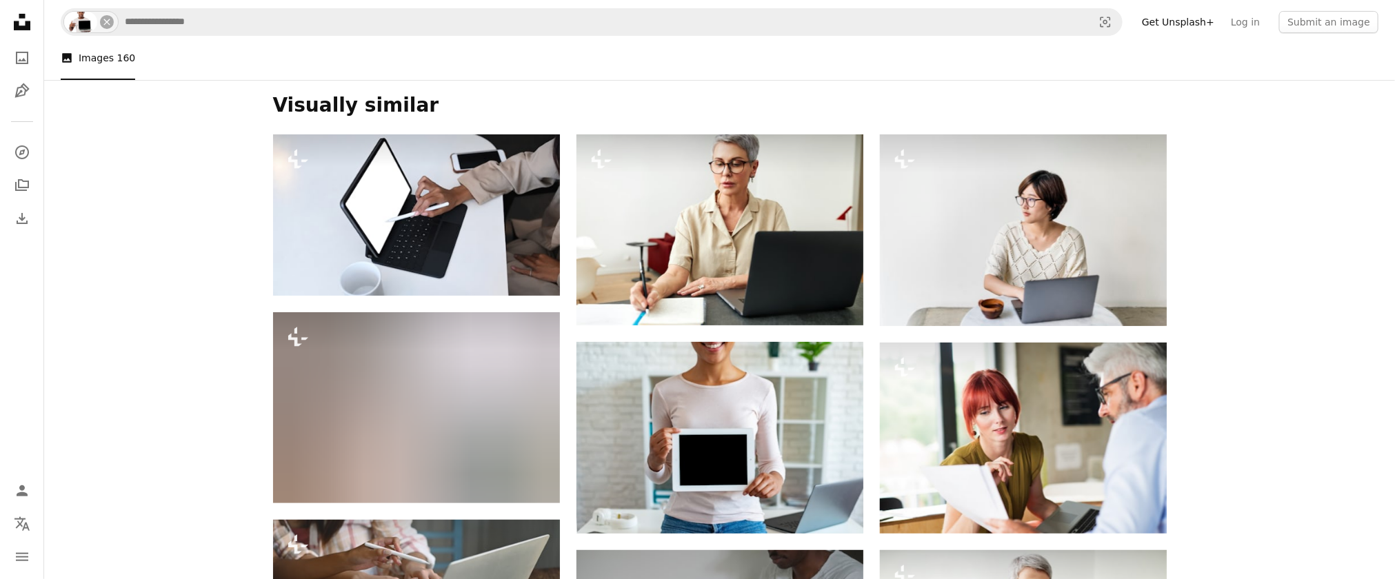
scroll to position [72, 0]
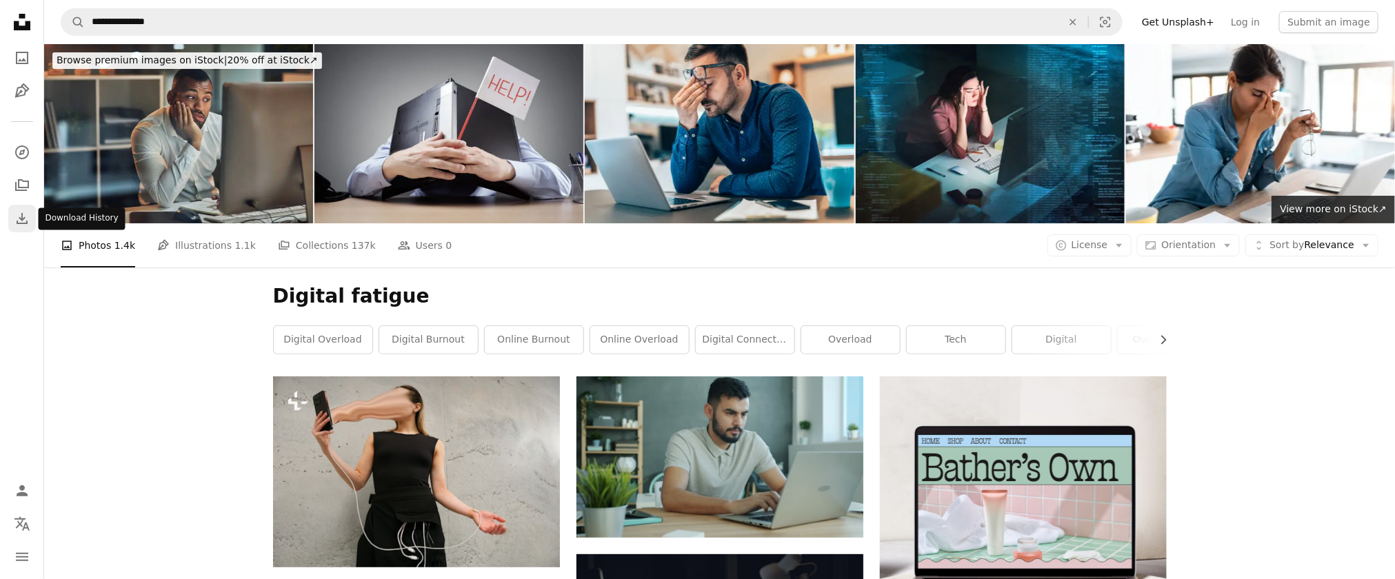
click at [11, 218] on link "Download" at bounding box center [22, 219] width 28 height 28
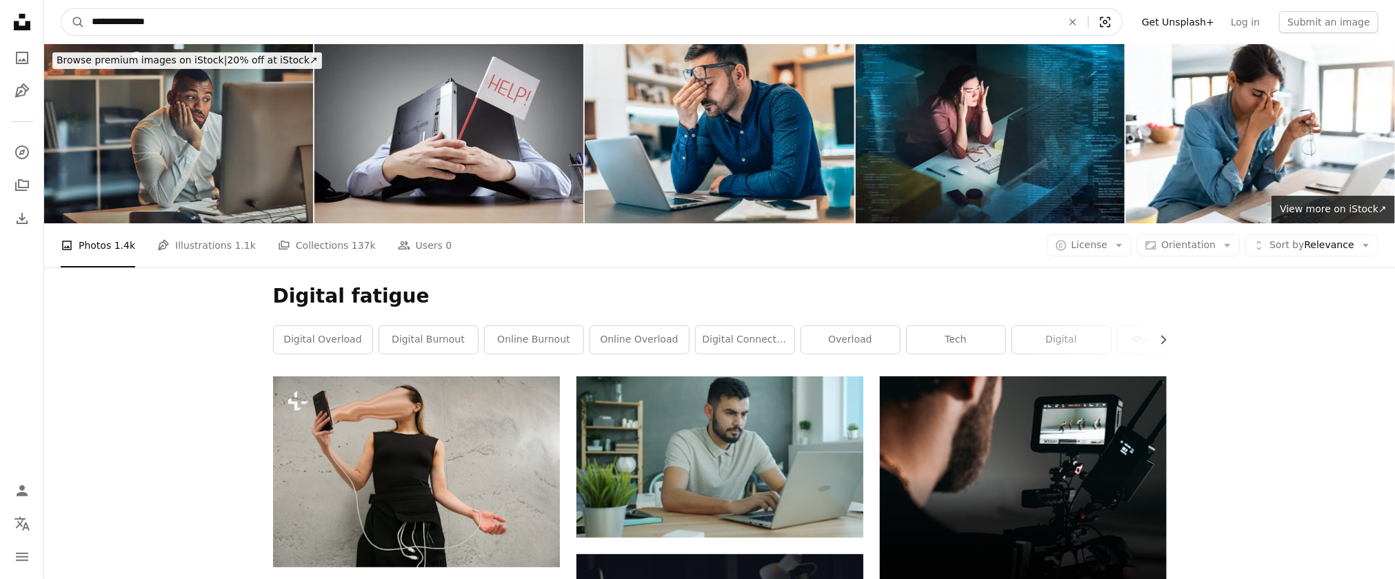
click at [929, 13] on button "Visual search" at bounding box center [1105, 22] width 33 height 26
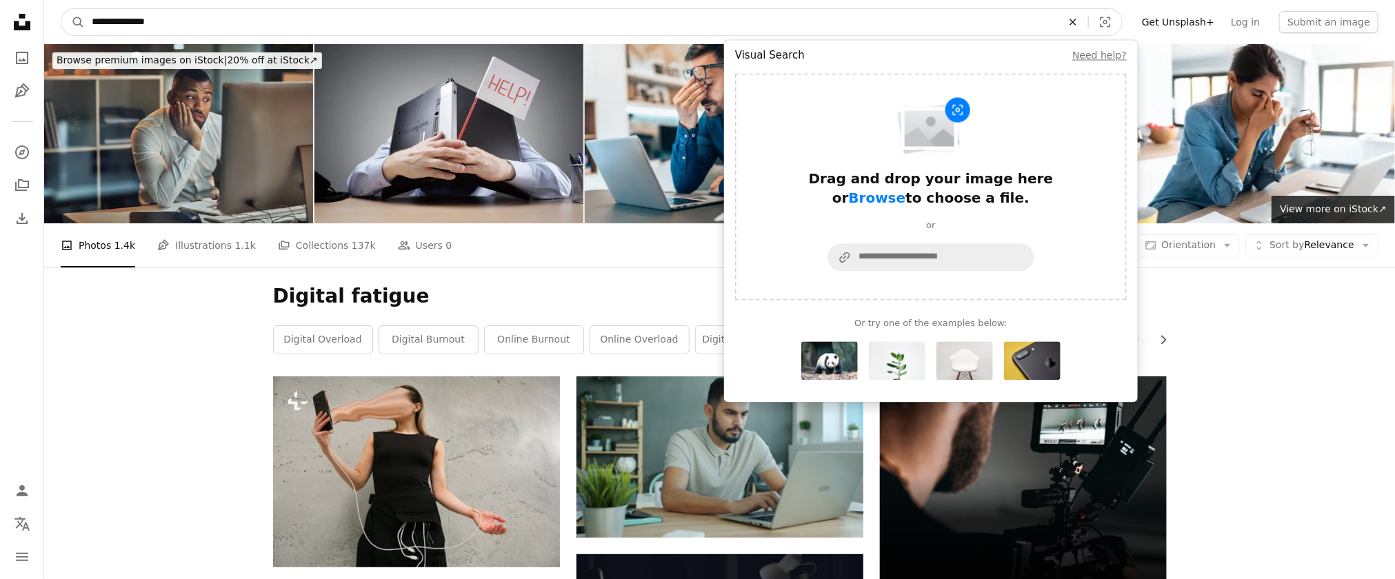
click at [929, 19] on icon "An X shape" at bounding box center [1073, 22] width 30 height 11
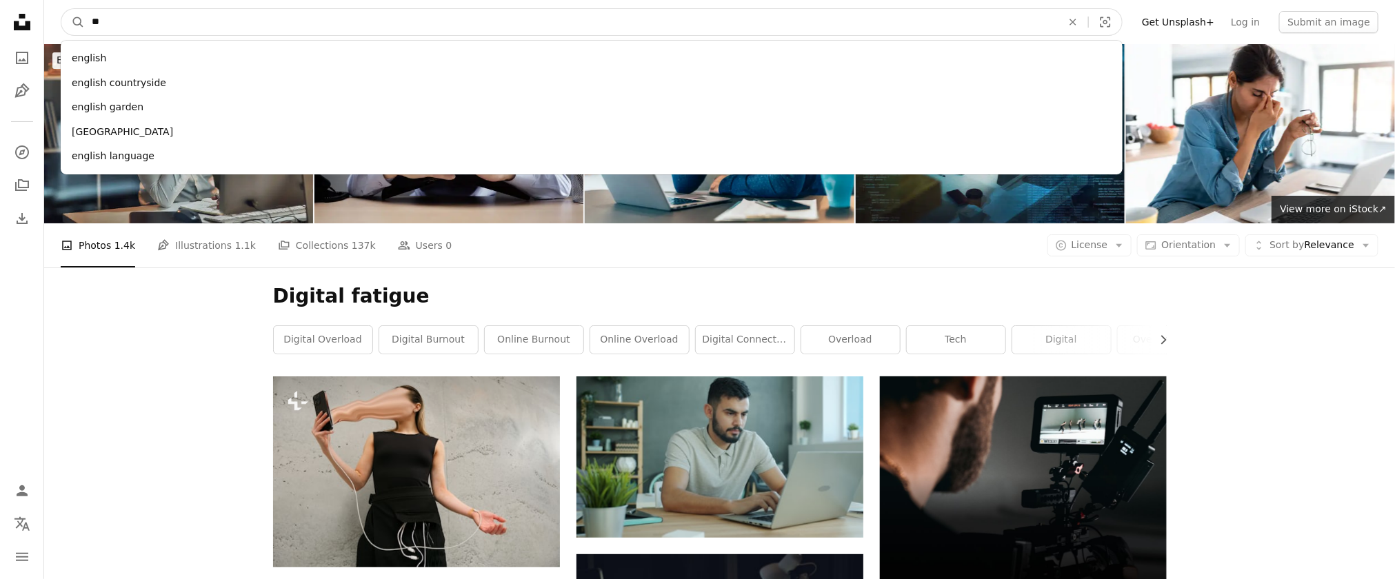
type input "*"
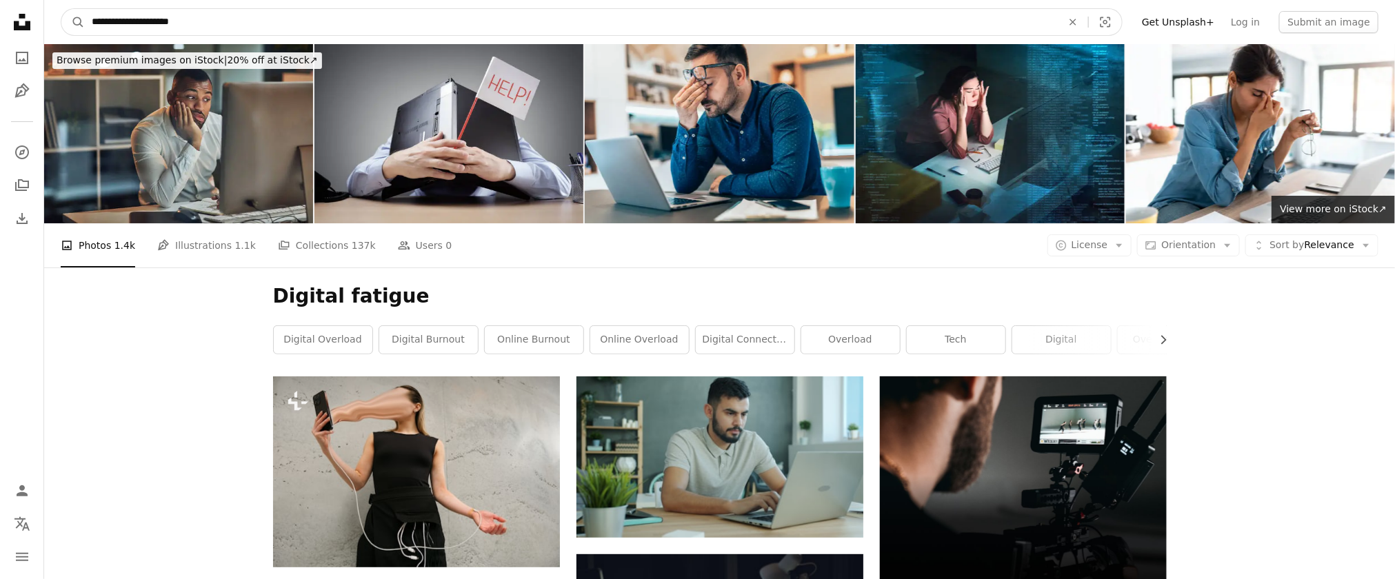
type input "**********"
click button "A magnifying glass" at bounding box center [72, 22] width 23 height 26
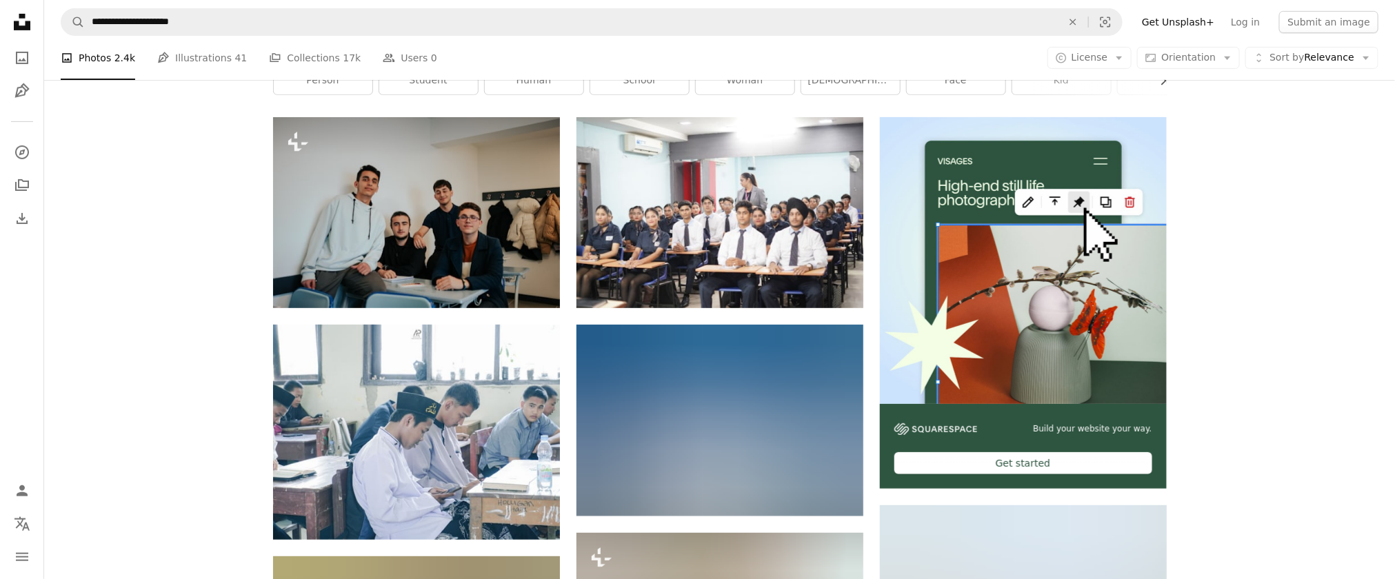
scroll to position [265, 0]
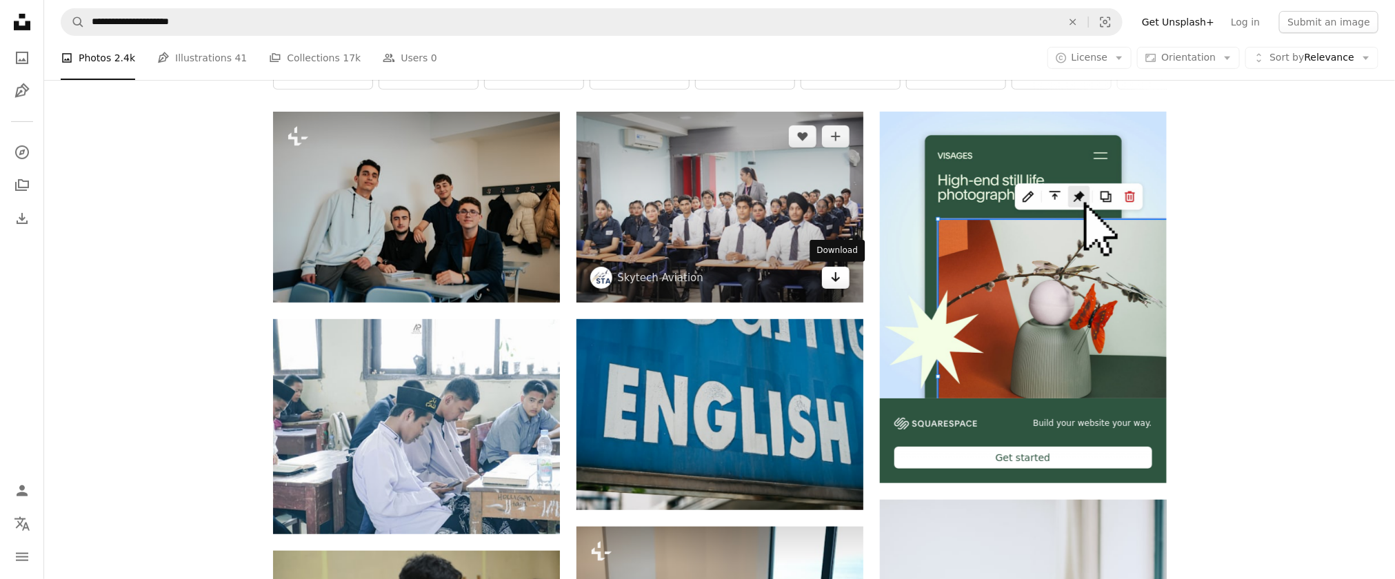
click at [827, 277] on link "Arrow pointing down" at bounding box center [836, 278] width 28 height 22
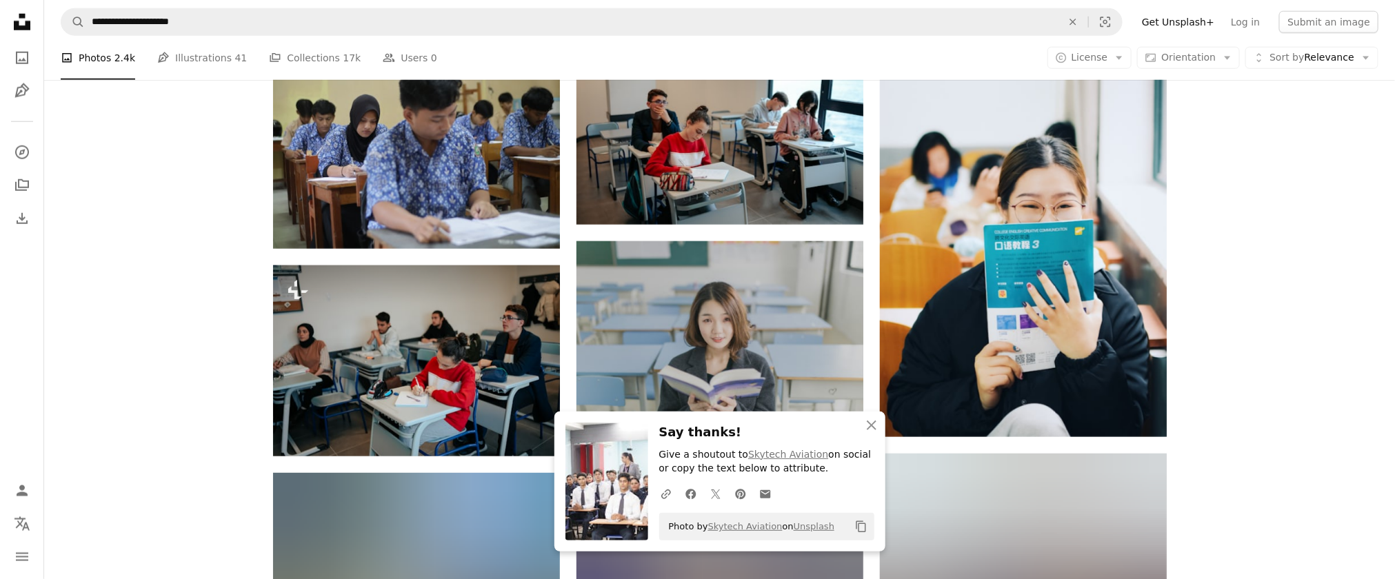
scroll to position [763, 0]
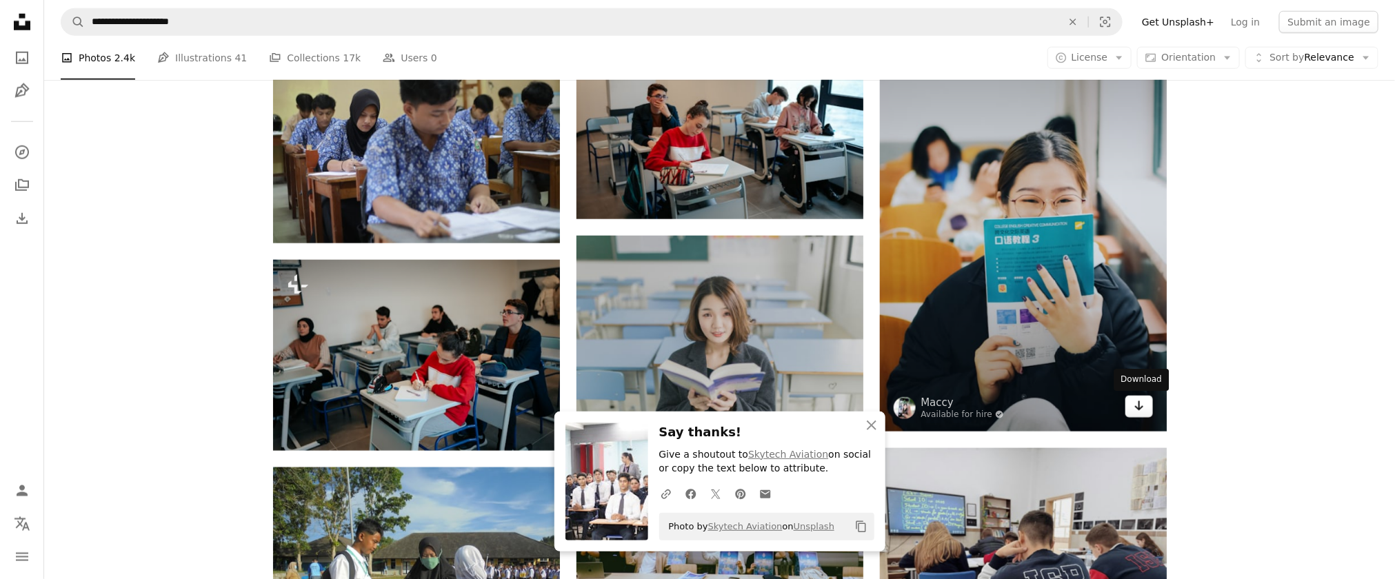
click at [929, 385] on icon "Arrow pointing down" at bounding box center [1138, 406] width 11 height 17
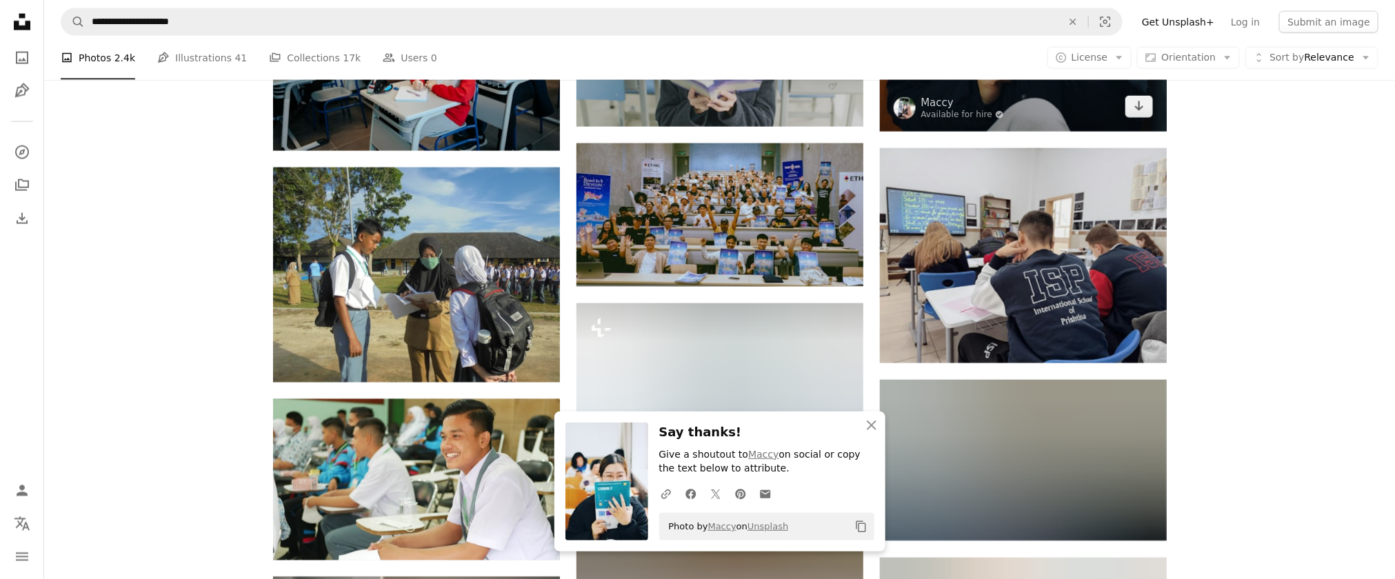
scroll to position [1068, 0]
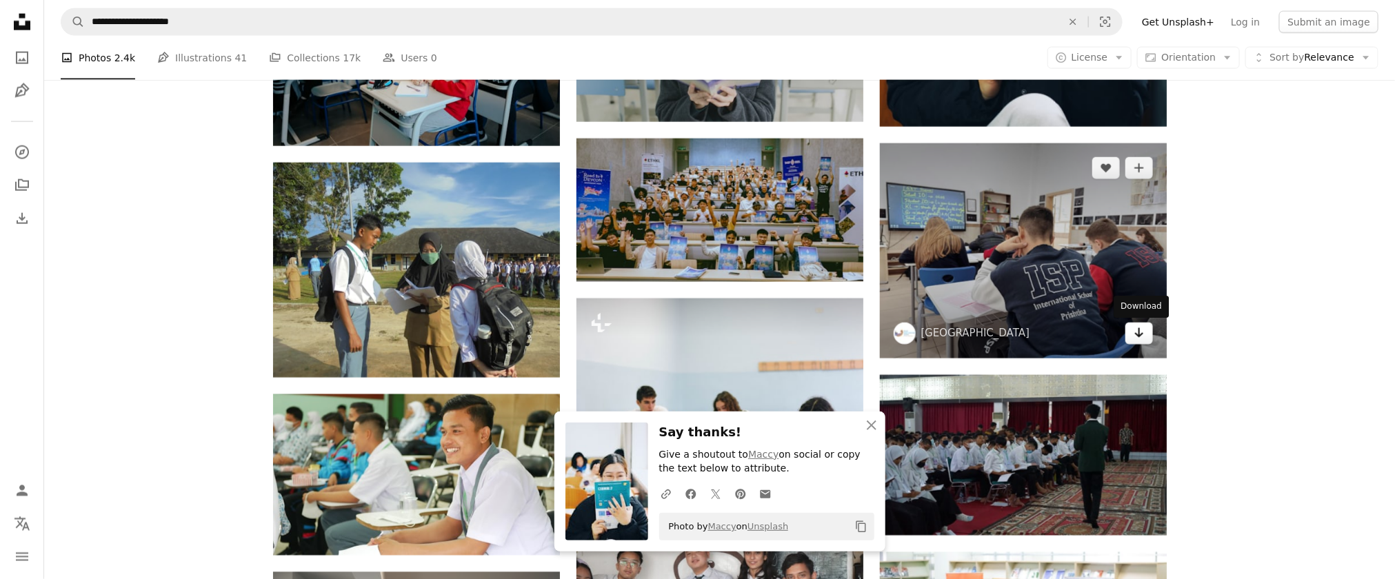
click at [929, 337] on icon "Download" at bounding box center [1138, 333] width 9 height 10
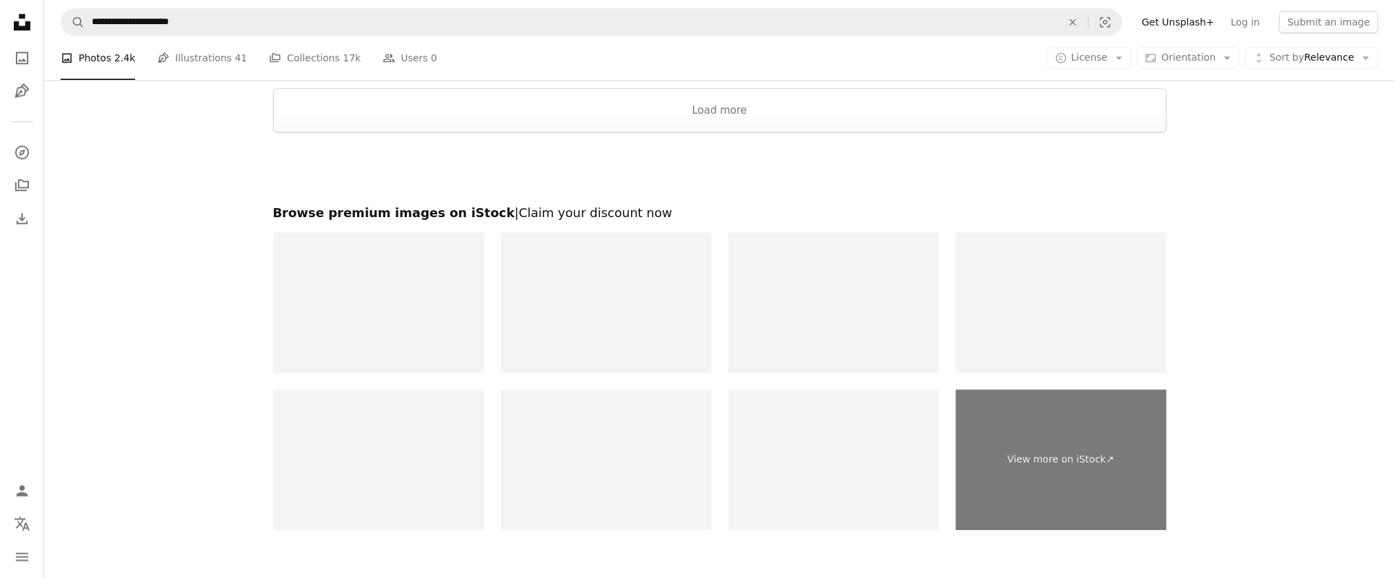
scroll to position [2008, 0]
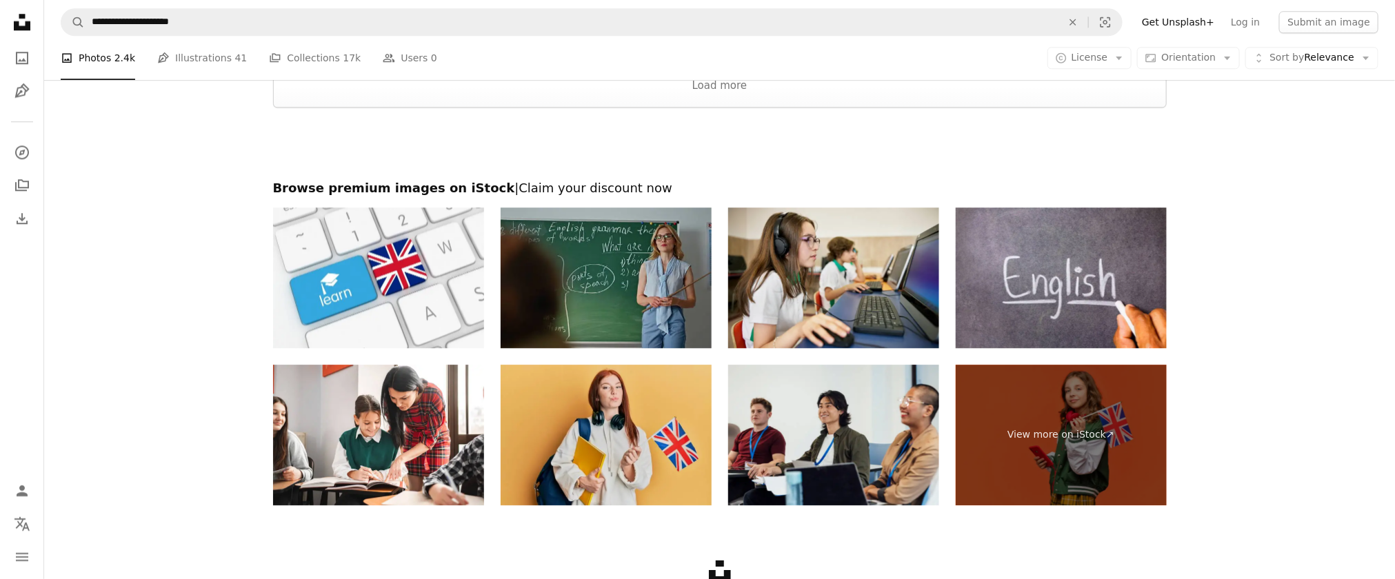
click at [665, 385] on img at bounding box center [605, 435] width 211 height 141
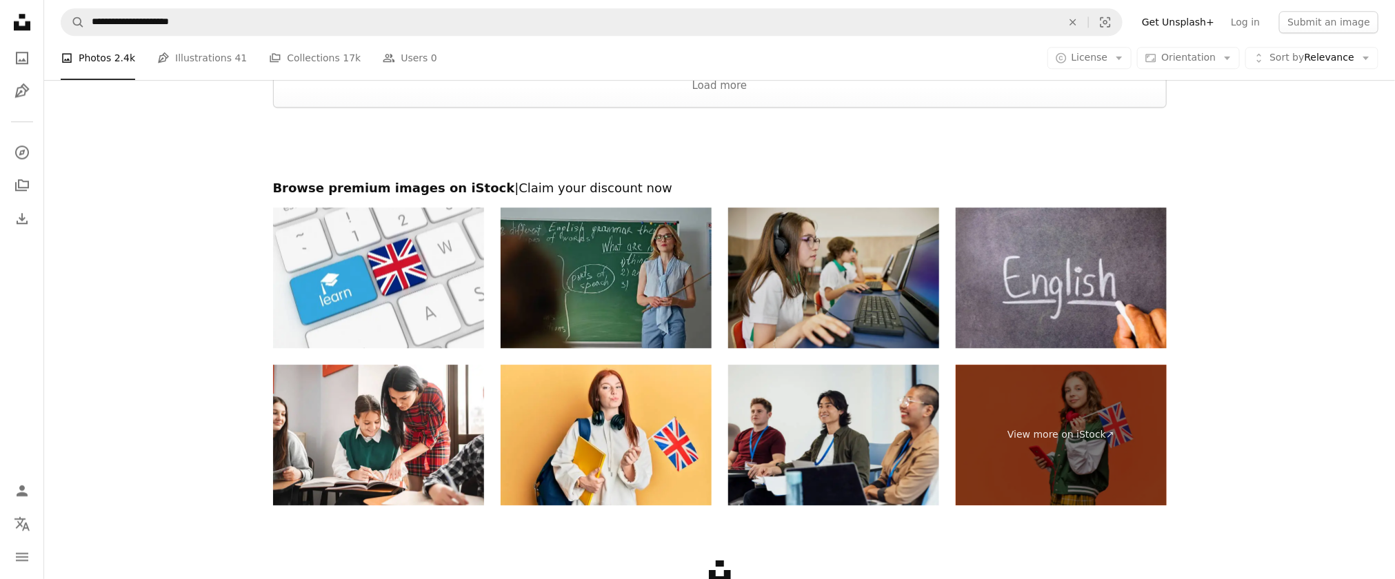
click at [855, 321] on img at bounding box center [833, 278] width 211 height 141
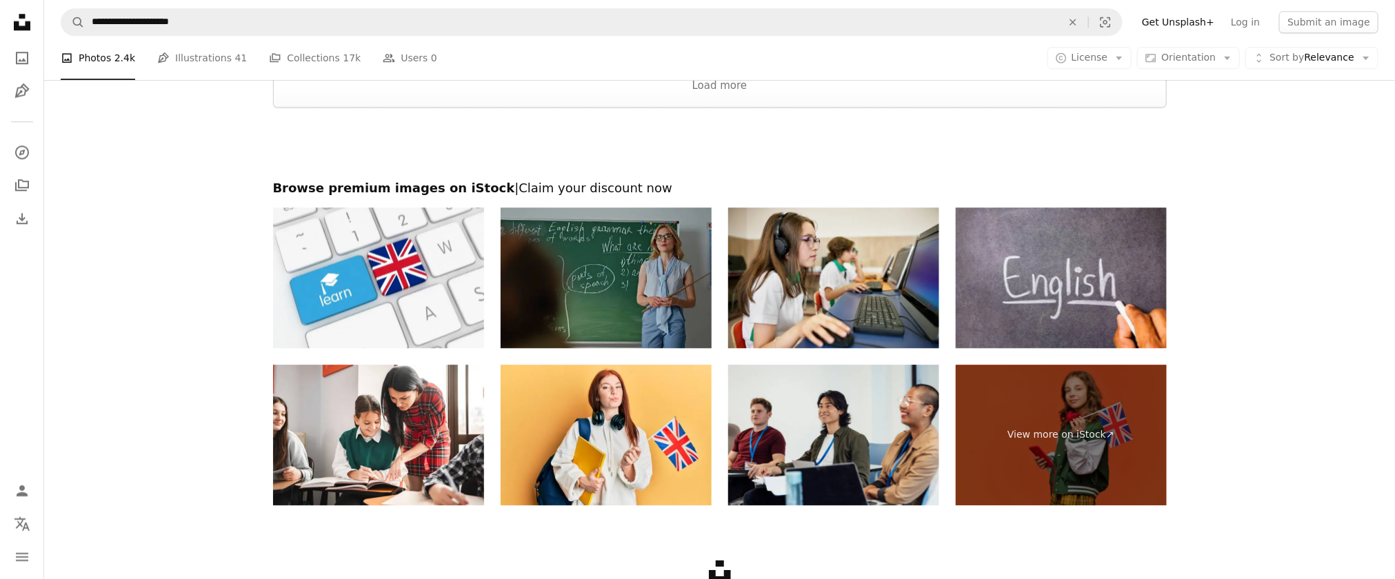
click at [565, 290] on img at bounding box center [605, 278] width 211 height 141
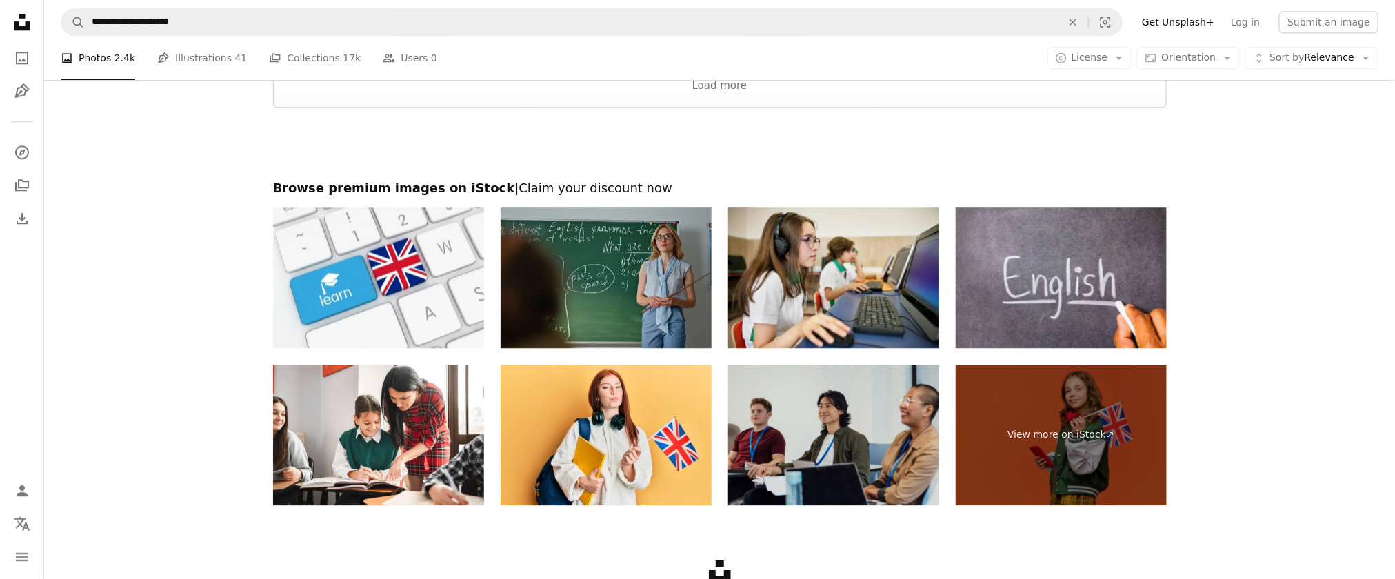
click at [873, 385] on img at bounding box center [833, 435] width 211 height 141
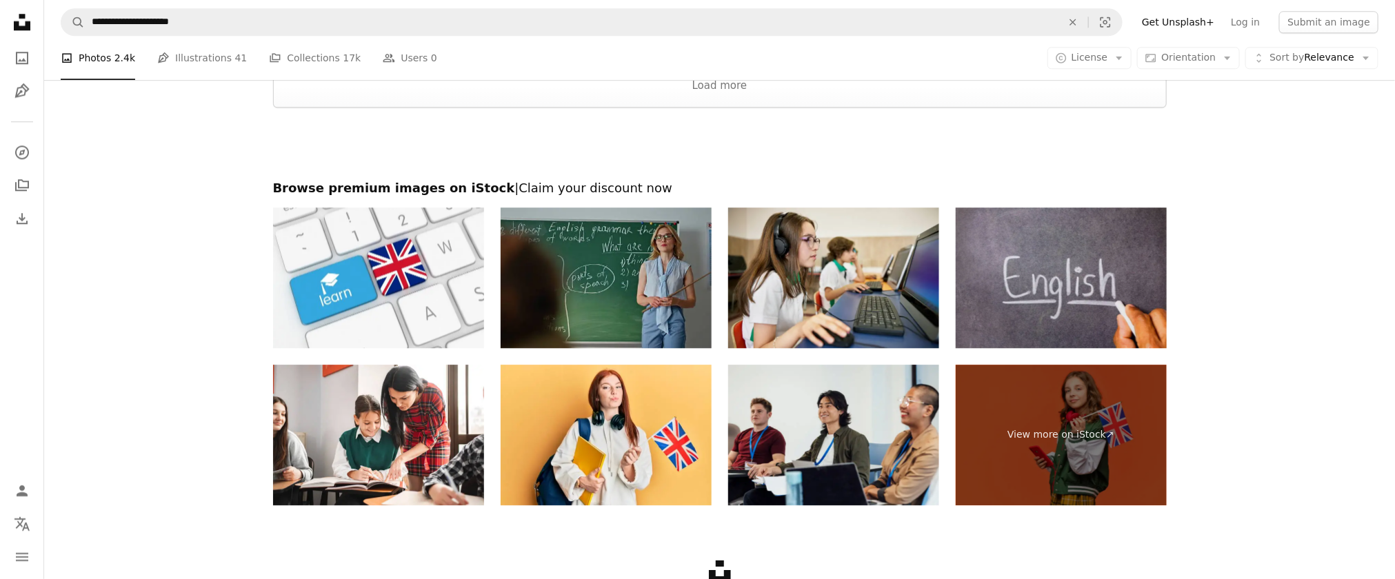
click at [929, 302] on img at bounding box center [1060, 278] width 211 height 141
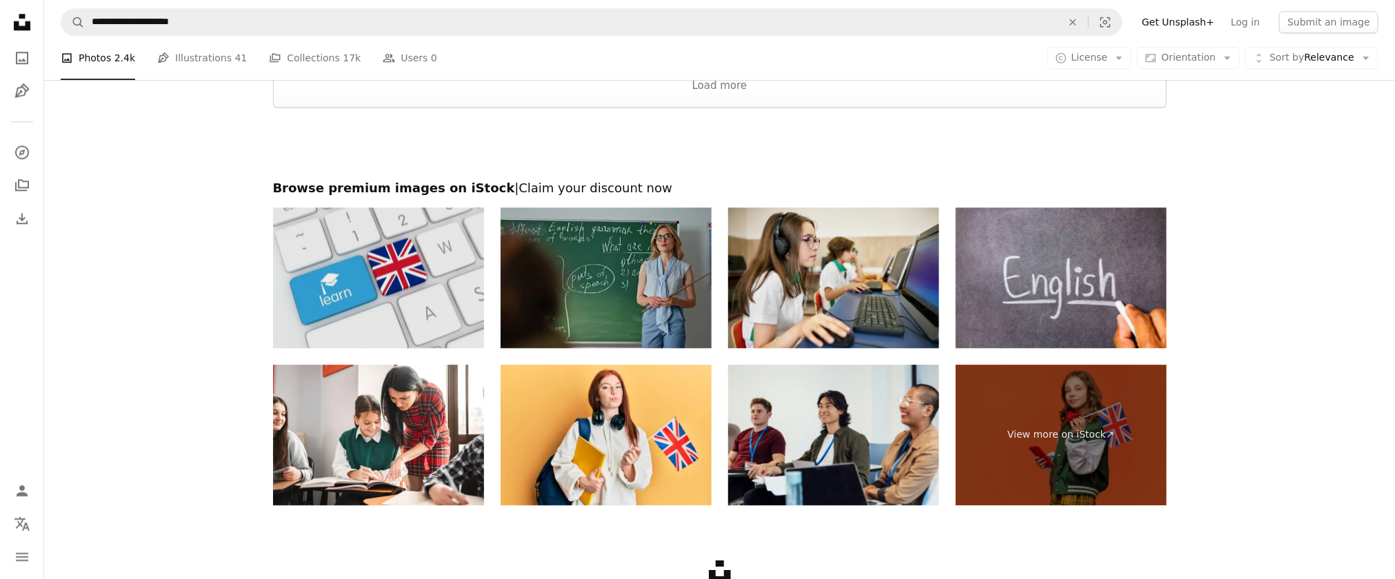
click at [350, 277] on img at bounding box center [378, 278] width 211 height 141
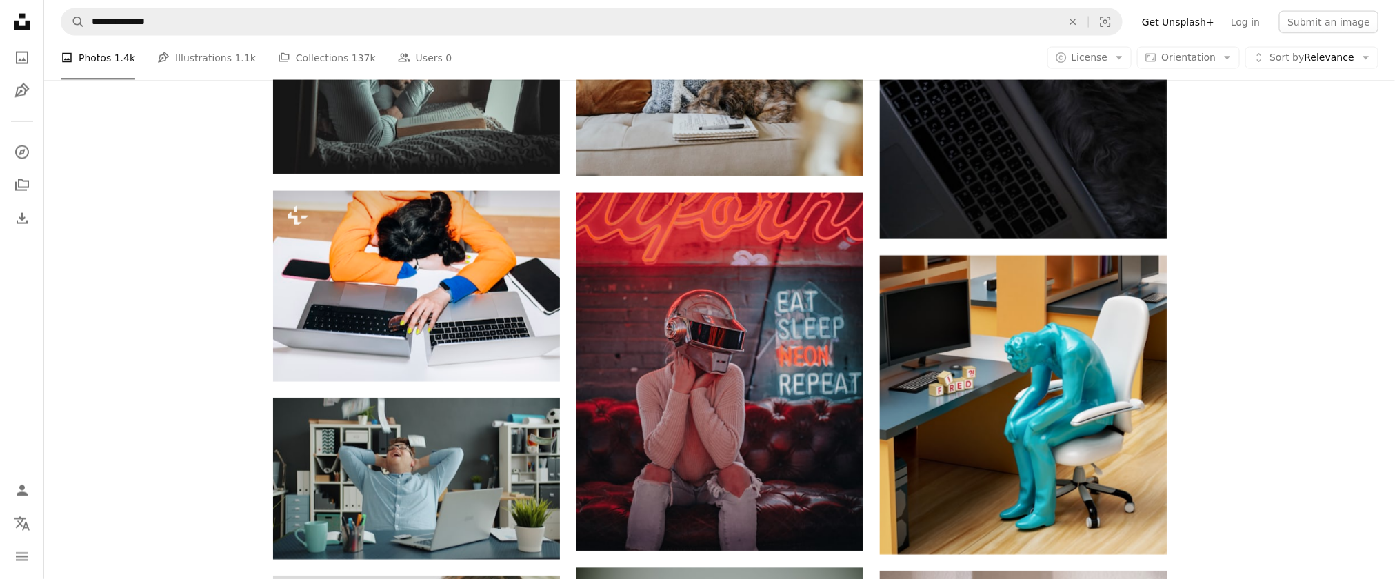
scroll to position [1197, 0]
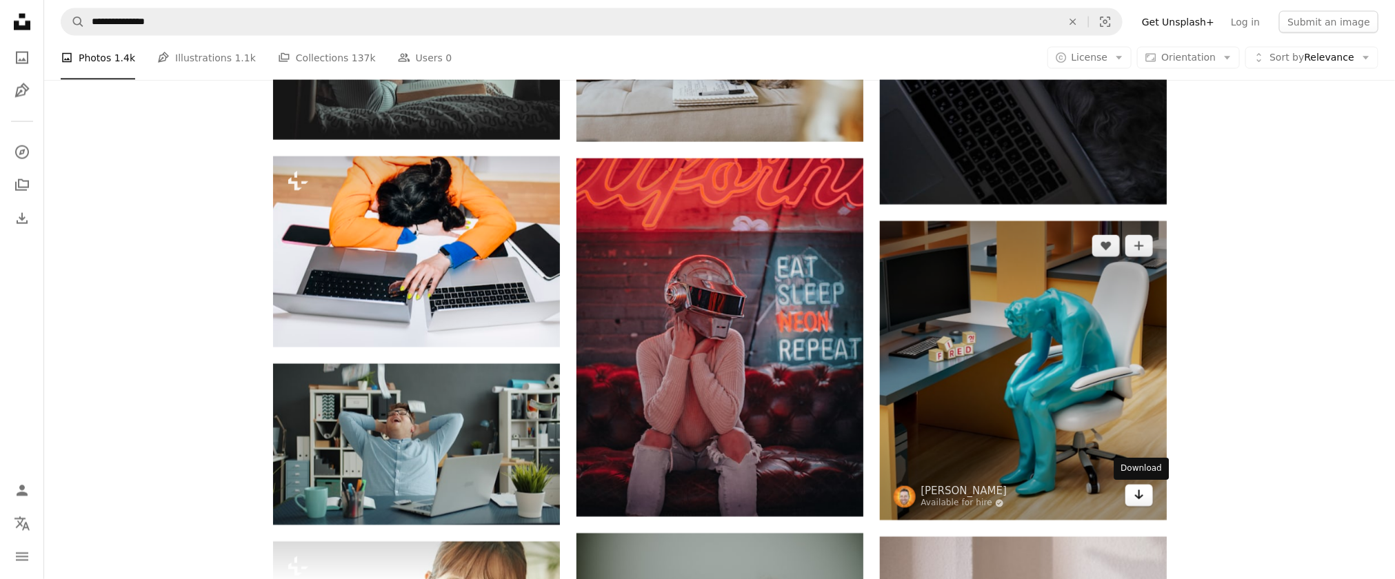
click at [929, 385] on link "Arrow pointing down" at bounding box center [1139, 496] width 28 height 22
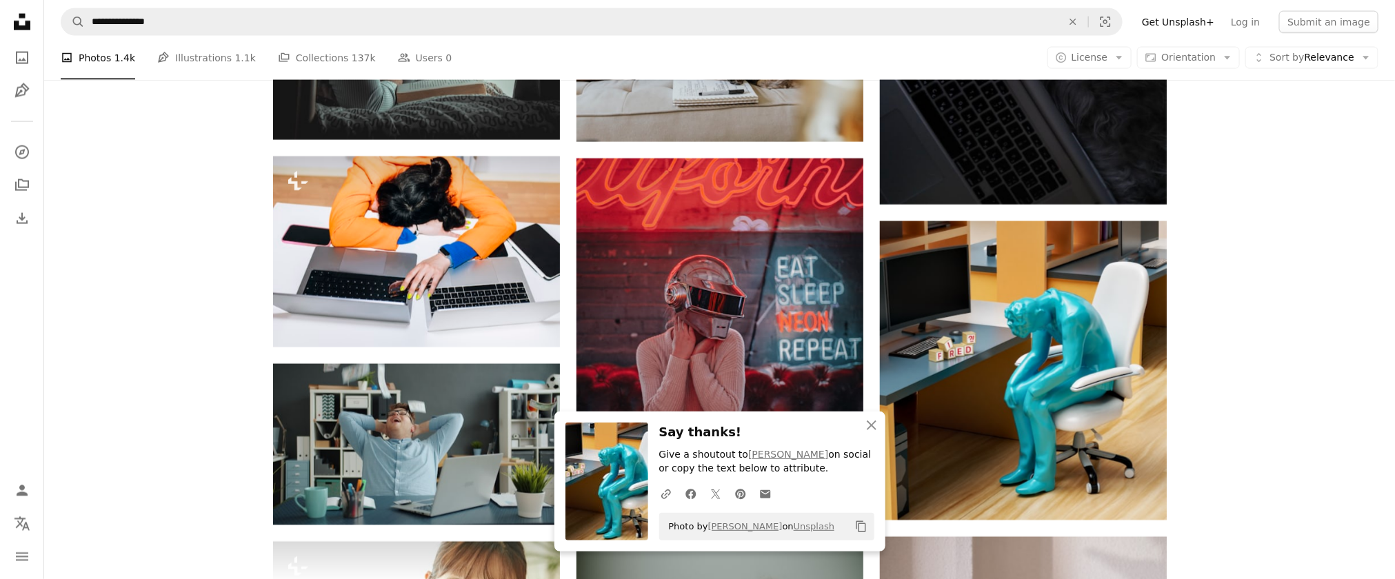
click at [929, 323] on div "Plus sign for Unsplash+ A heart A plus sign [PERSON_NAME] For Unsplash+ A lock …" at bounding box center [719, 179] width 1350 height 2001
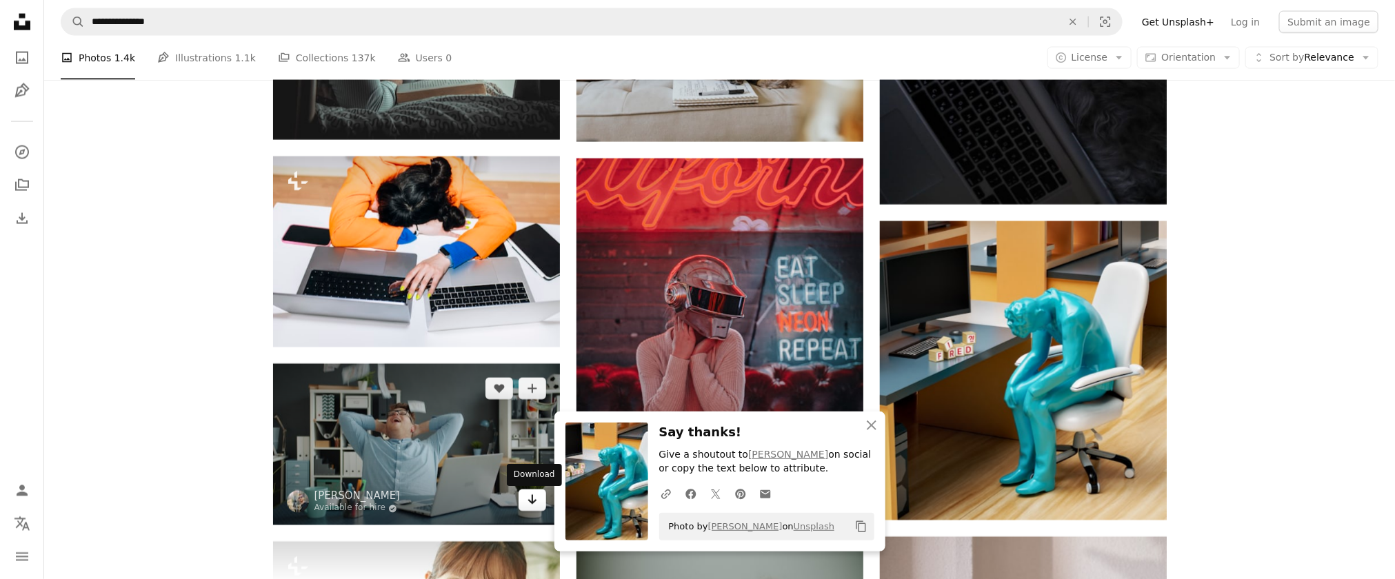
click at [529, 385] on icon "Arrow pointing down" at bounding box center [532, 500] width 11 height 17
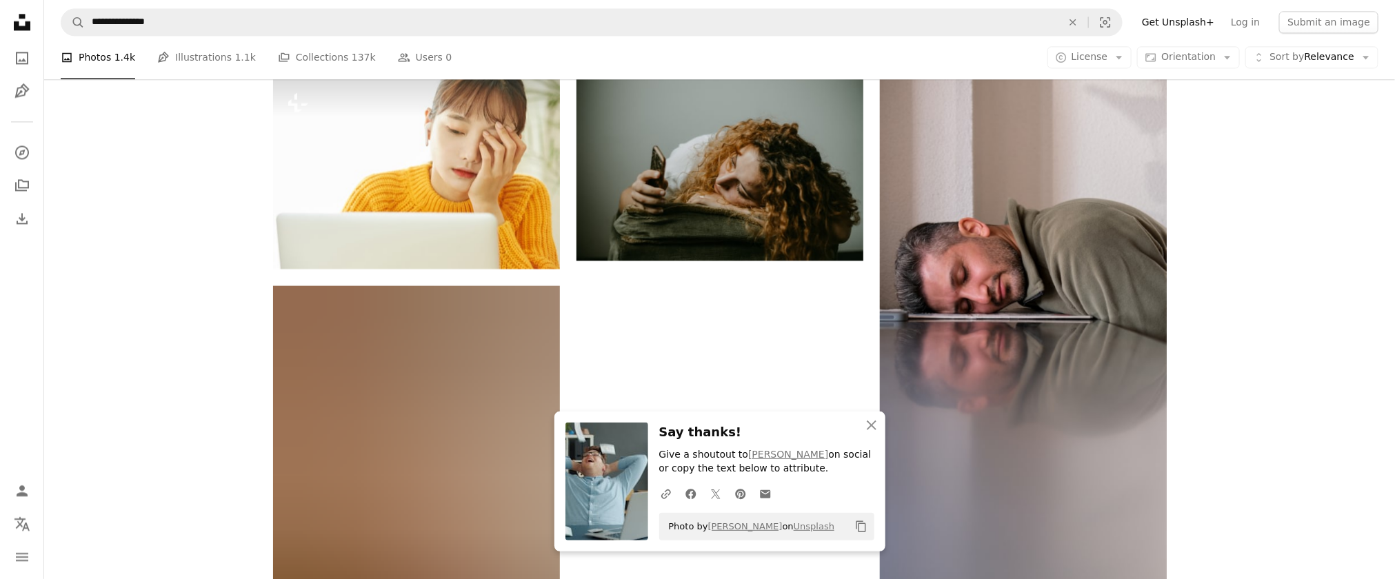
scroll to position [1667, 0]
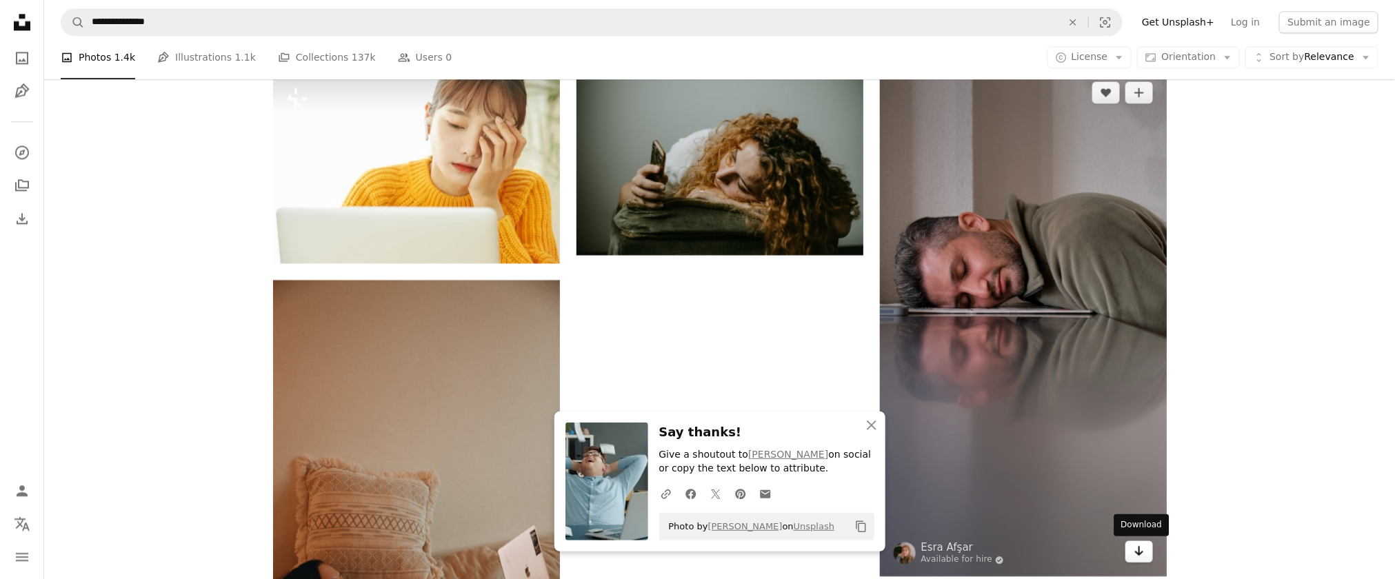
click at [929, 385] on icon "Arrow pointing down" at bounding box center [1138, 551] width 11 height 17
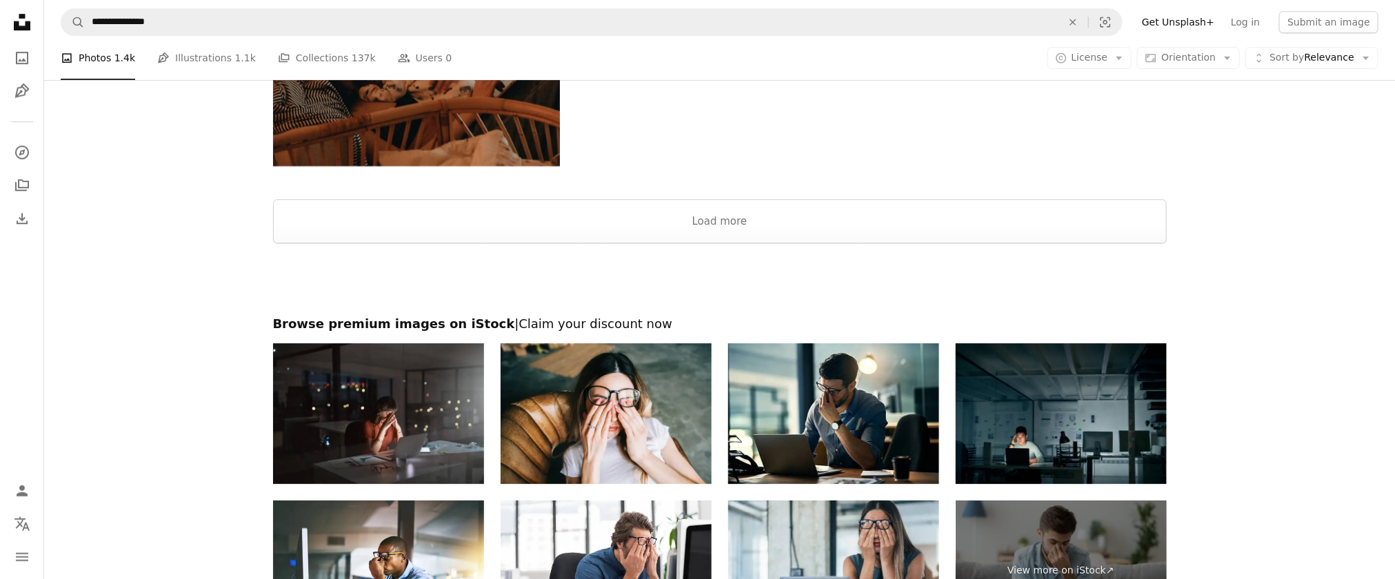
scroll to position [2234, 0]
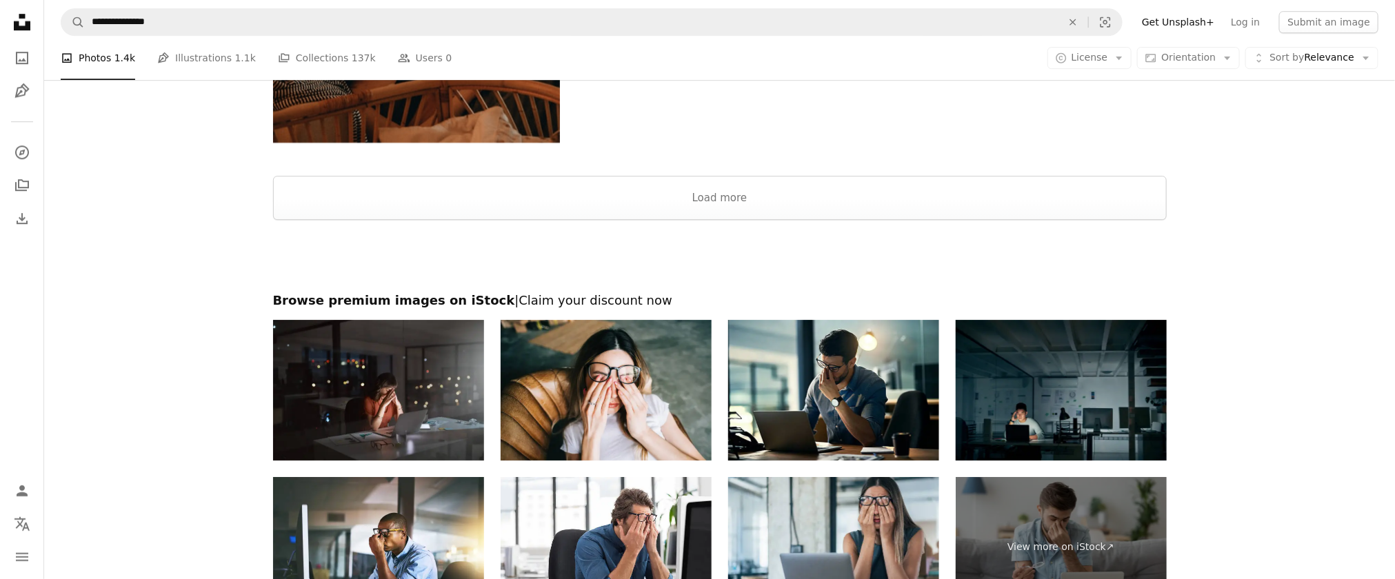
click at [929, 385] on img at bounding box center [1060, 390] width 211 height 141
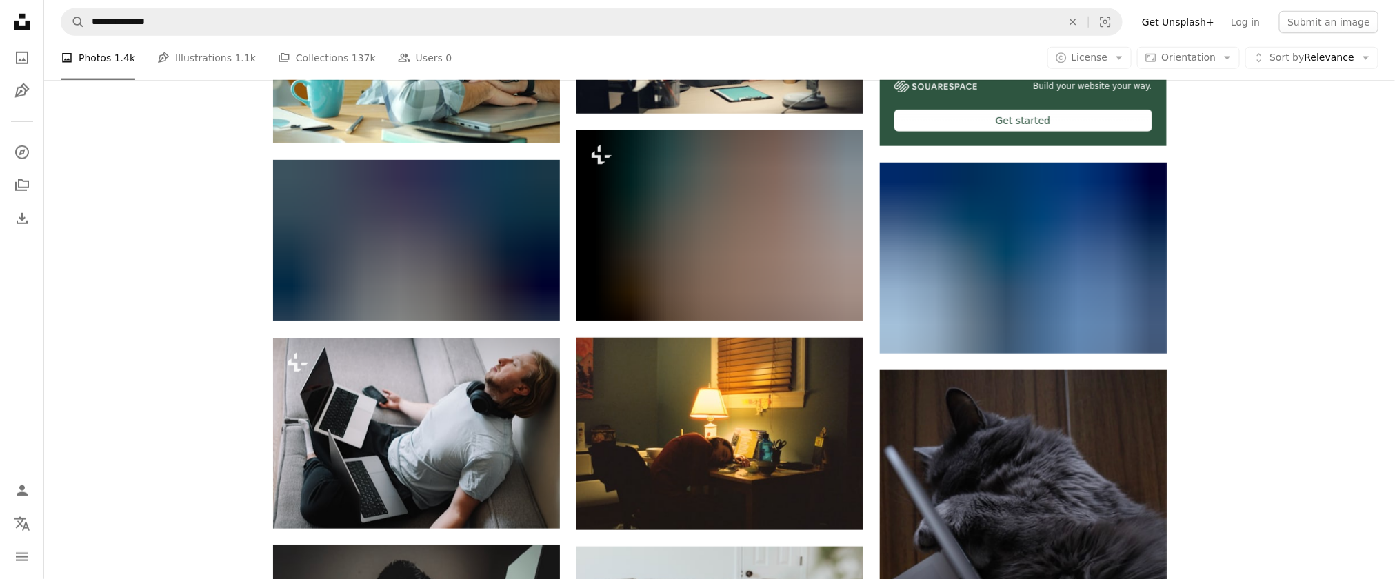
scroll to position [596, 0]
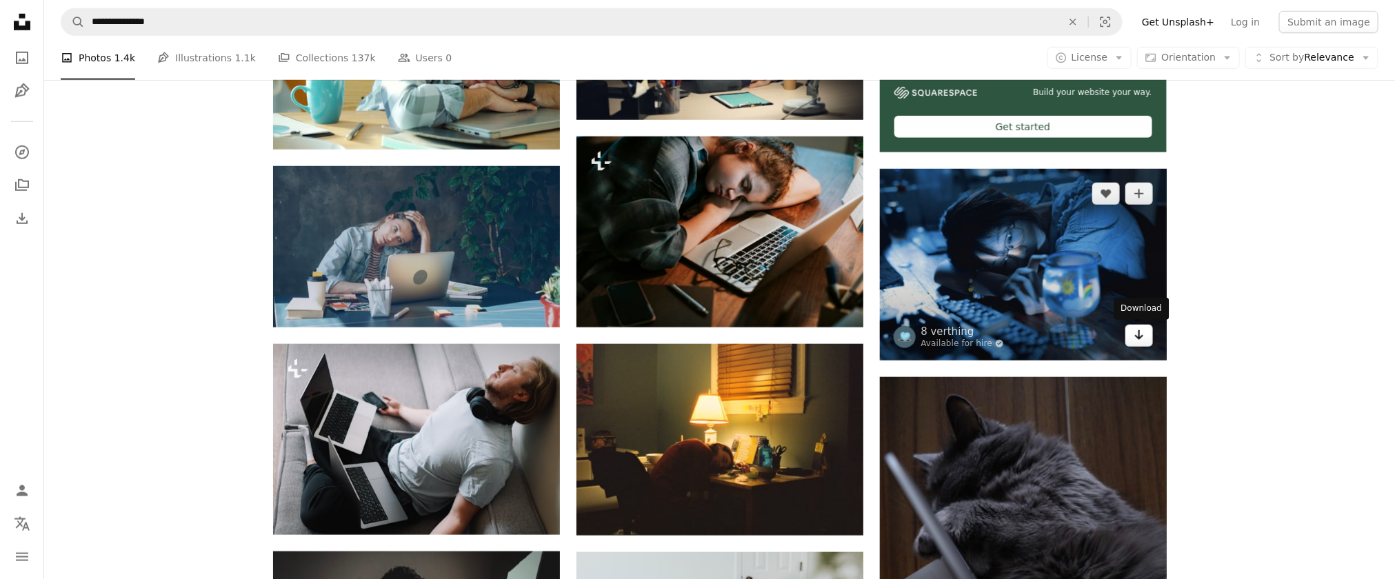
click at [929, 341] on link "Arrow pointing down" at bounding box center [1139, 336] width 28 height 22
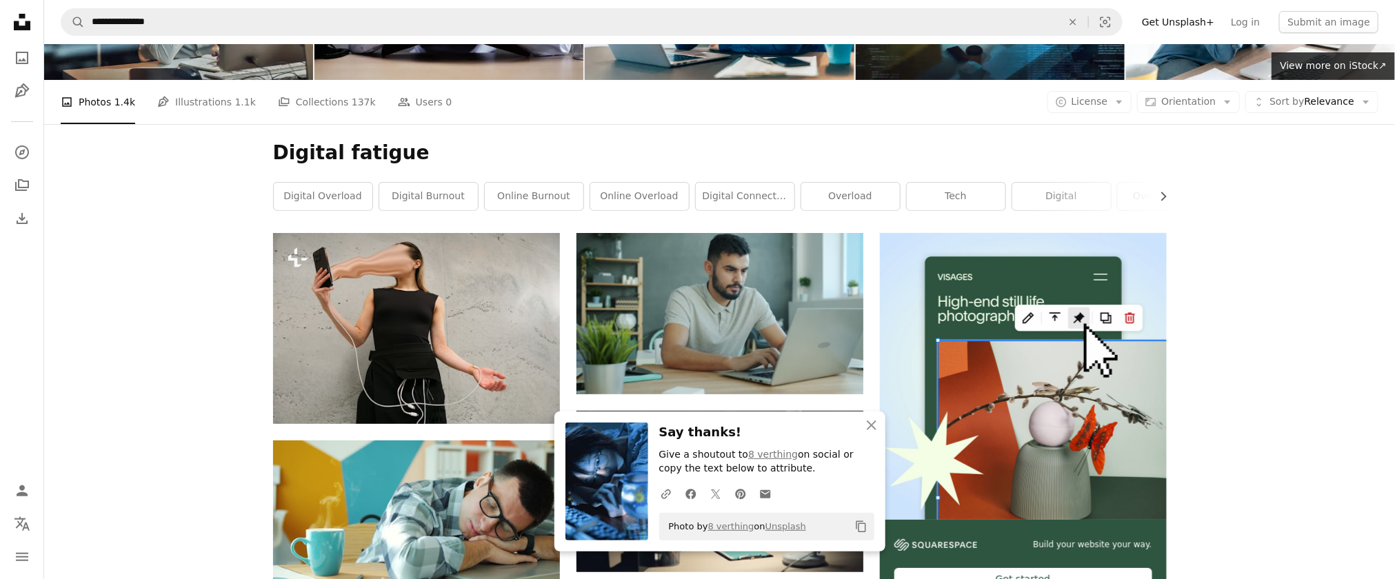
scroll to position [126, 0]
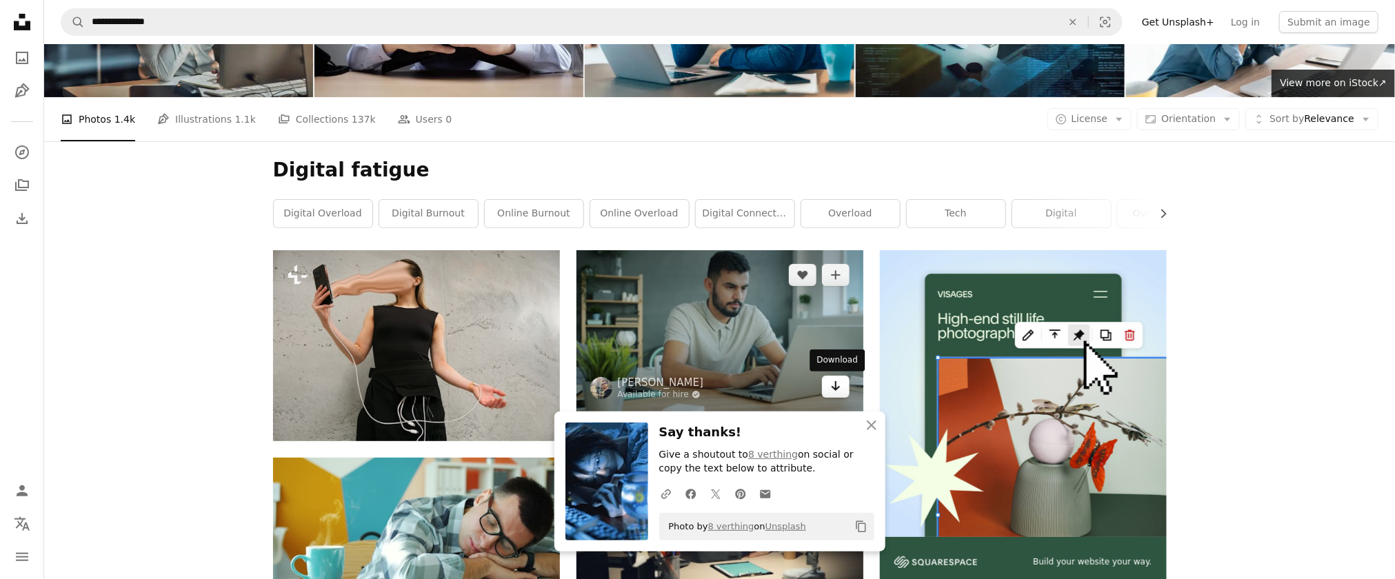
click at [836, 385] on icon "Arrow pointing down" at bounding box center [835, 386] width 11 height 17
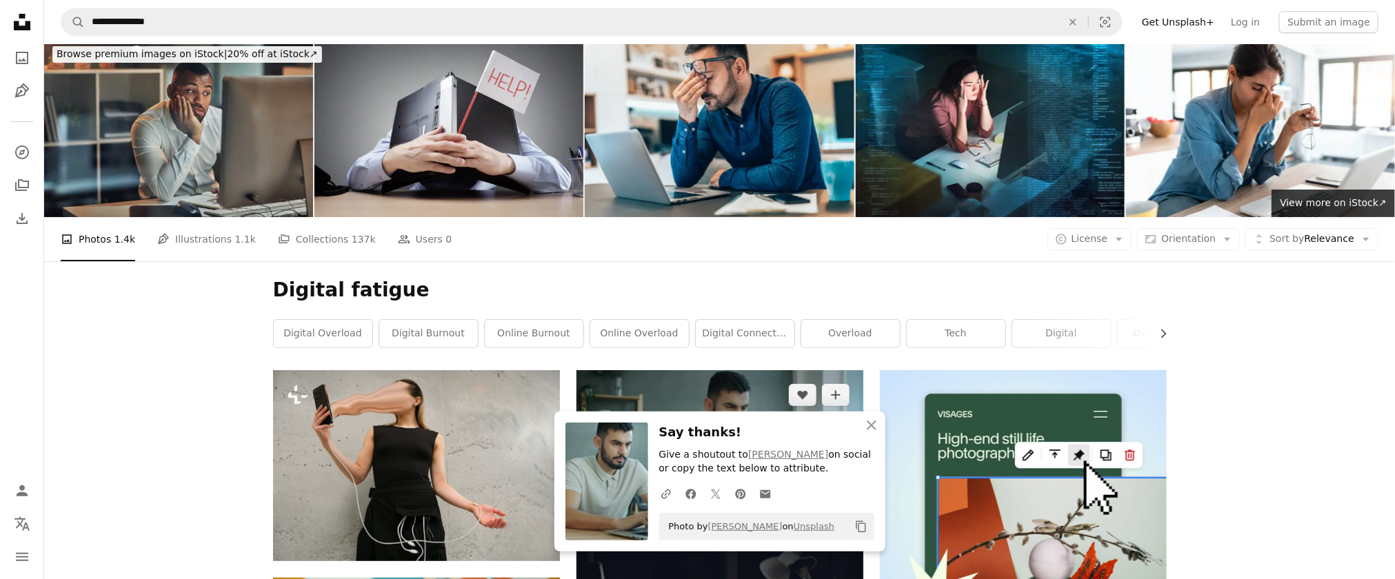
scroll to position [0, 0]
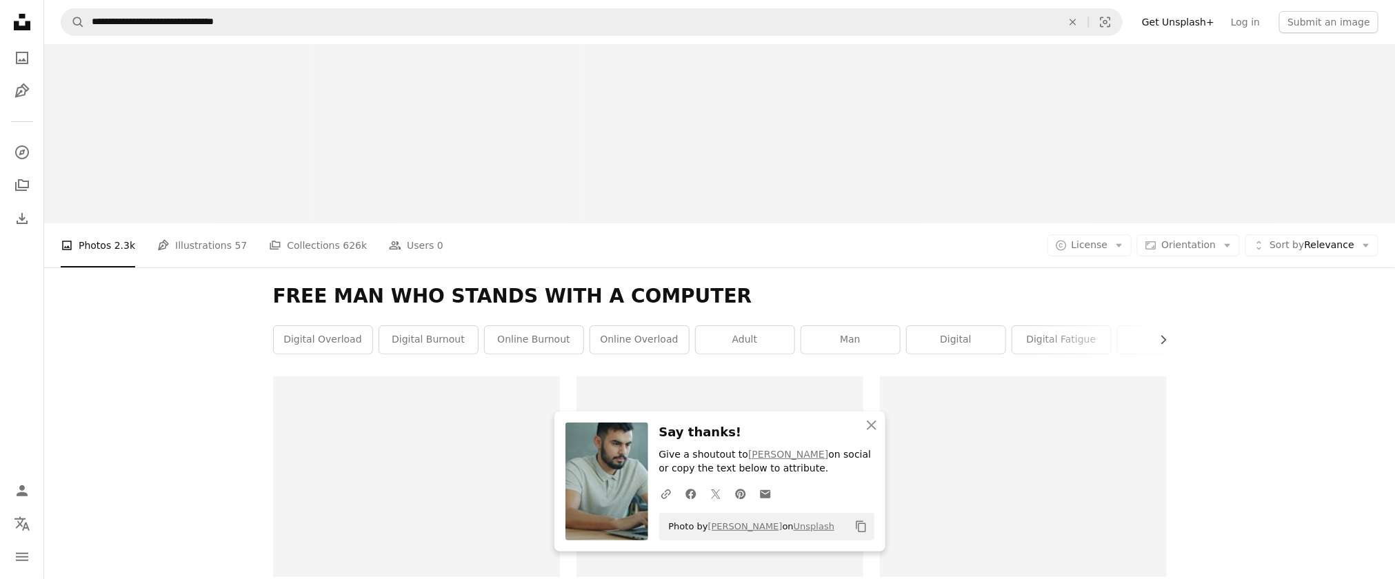
scroll to position [339, 0]
